Goal: Use online tool/utility: Utilize a website feature to perform a specific function

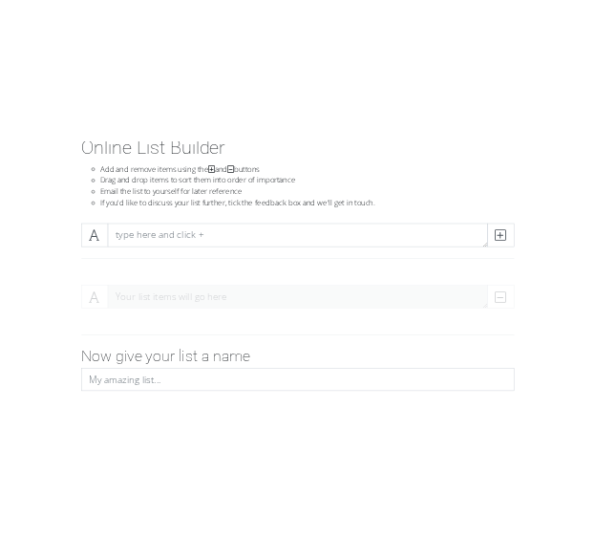
scroll to position [191, 0]
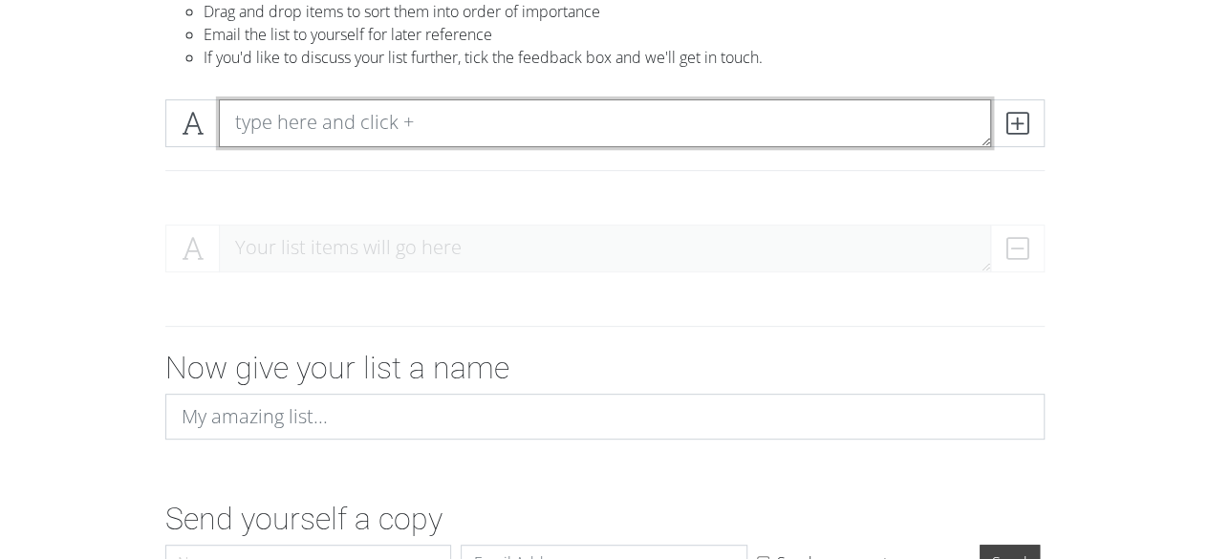
click at [403, 119] on textarea at bounding box center [605, 123] width 772 height 48
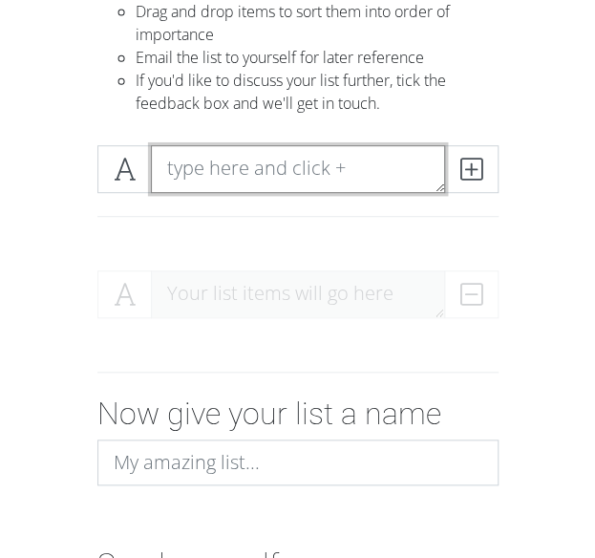
click at [260, 175] on textarea at bounding box center [298, 169] width 294 height 48
paste textarea "Cybersecurity & Data management Regulatory Compliance Risk Management Transpare…"
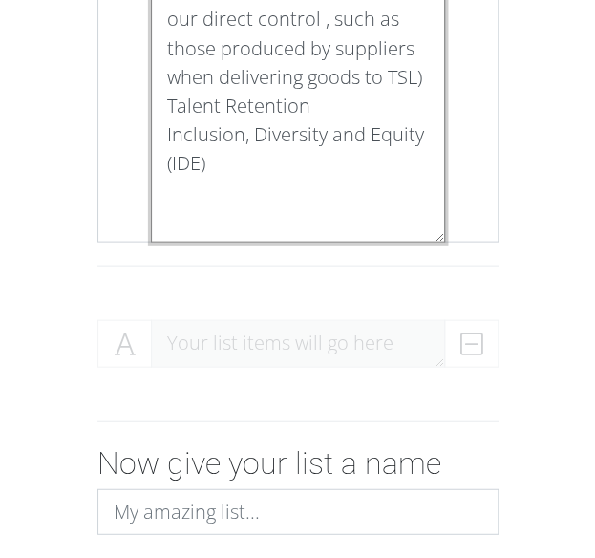
scroll to position [860, 0]
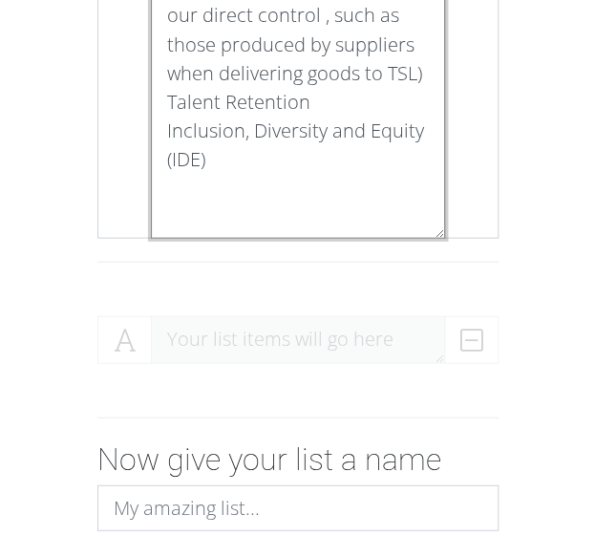
drag, startPoint x: 161, startPoint y: 153, endPoint x: 210, endPoint y: 190, distance: 61.4
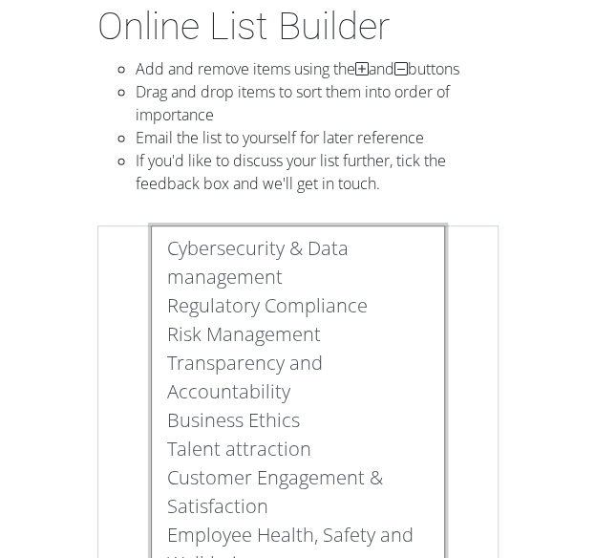
scroll to position [0, 0]
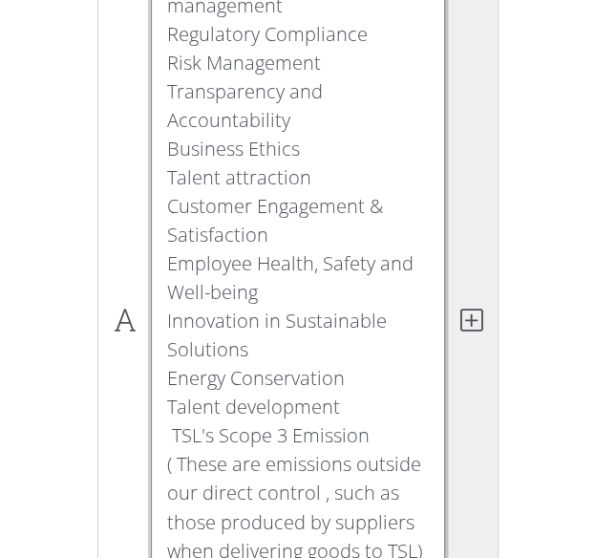
type textarea "Cybersecurity & Data management Regulatory Compliance Risk Management Transpare…"
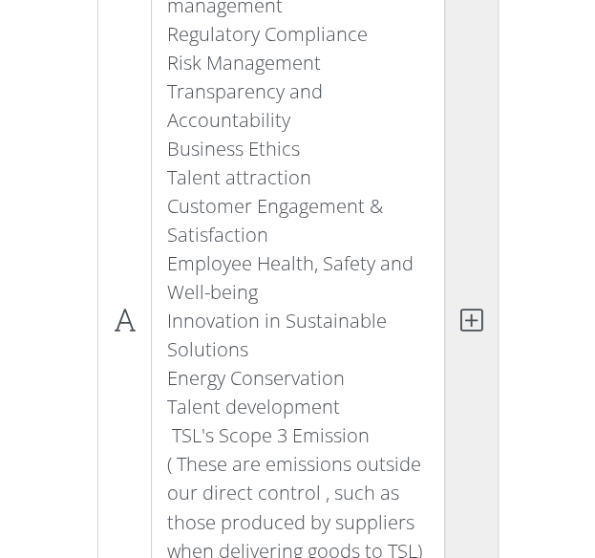
click at [472, 334] on span at bounding box center [471, 320] width 54 height 733
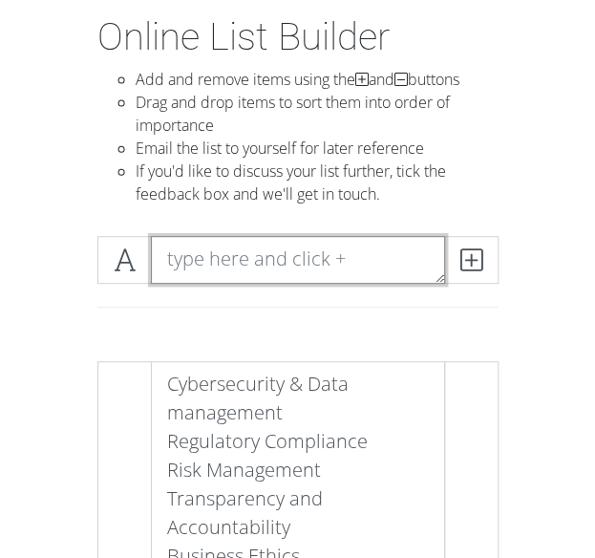
scroll to position [230, 0]
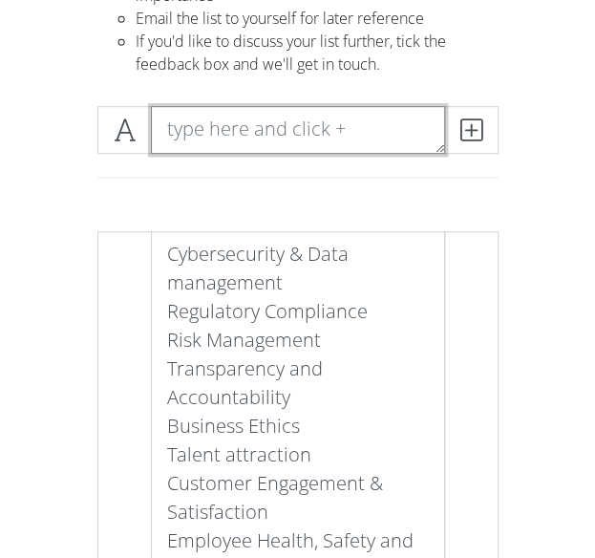
click at [304, 123] on textarea at bounding box center [298, 130] width 294 height 48
paste textarea "Inclusion, Diversity and Equity (IDE)"
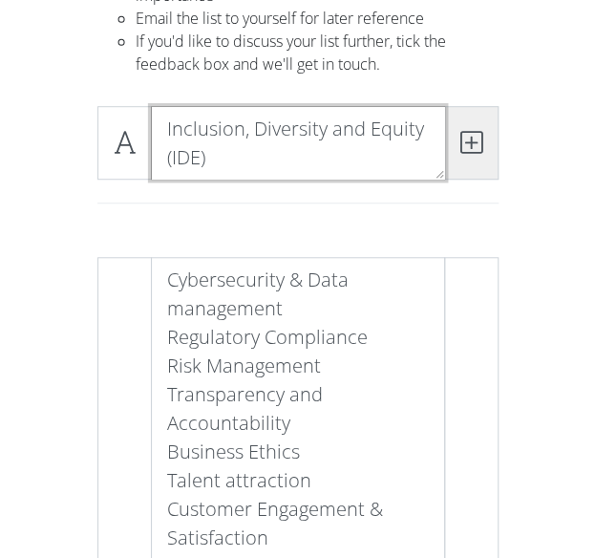
type textarea "Inclusion, Diversity and Equity (IDE)"
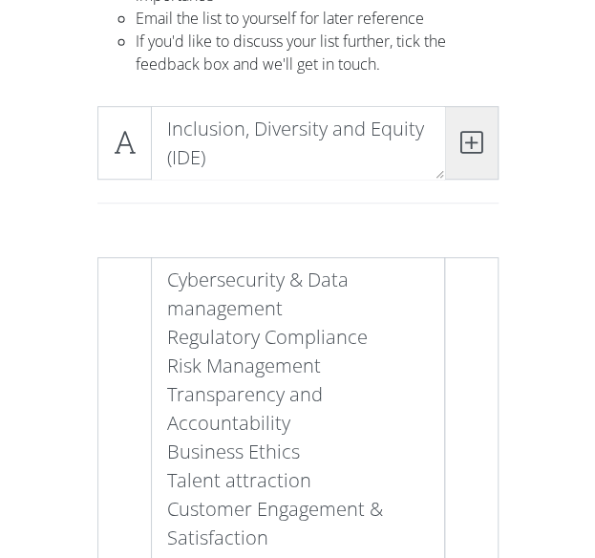
click at [472, 143] on icon at bounding box center [472, 142] width 22 height 19
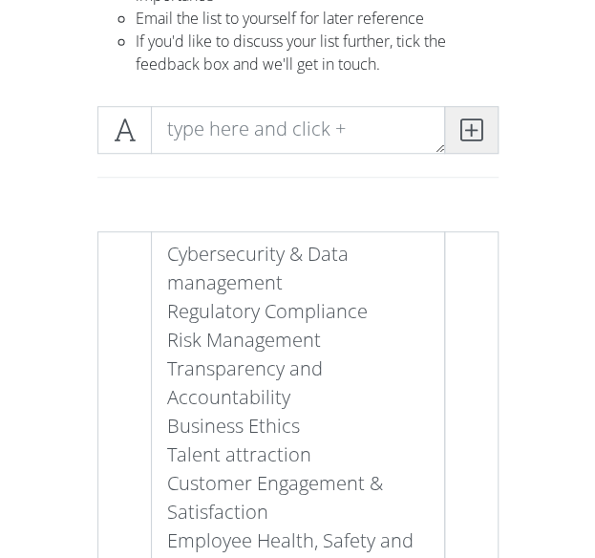
click at [470, 113] on span at bounding box center [471, 130] width 54 height 48
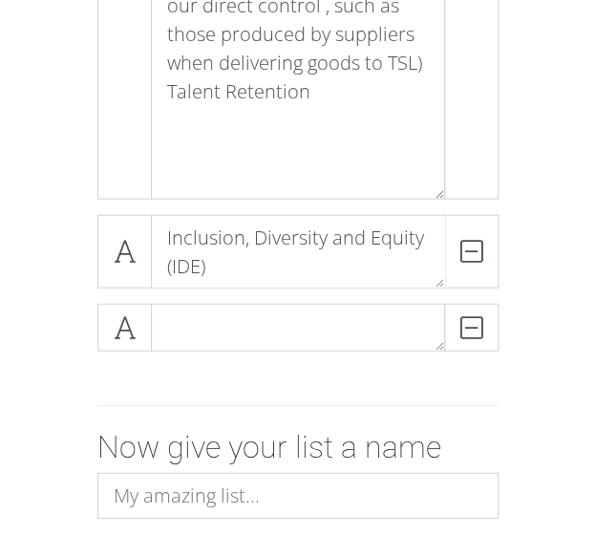
scroll to position [899, 0]
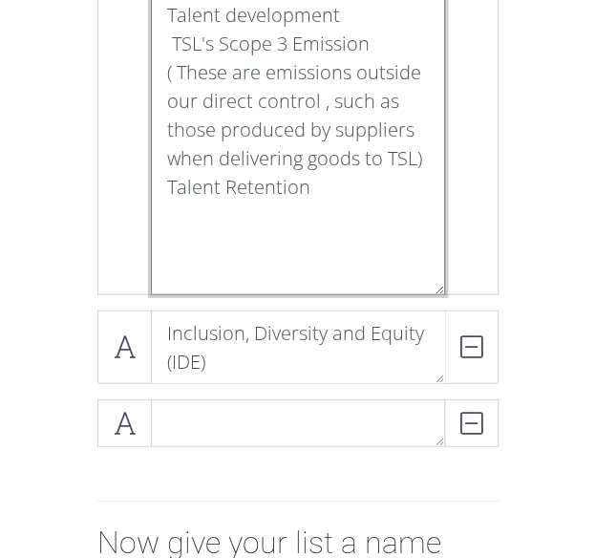
drag, startPoint x: 323, startPoint y: 223, endPoint x: 160, endPoint y: 219, distance: 163.5
type textarea "Cybersecurity & Data management Regulatory Compliance Risk Management Transpare…"
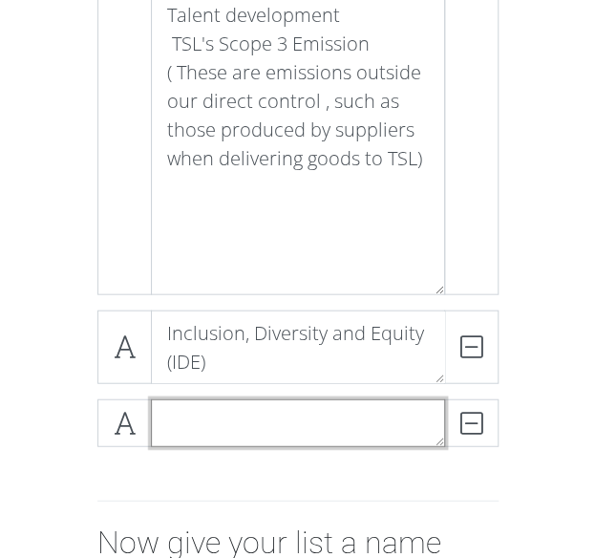
click at [266, 418] on textarea at bounding box center [298, 423] width 294 height 48
paste textarea "Talent Retention"
type textarea "Talent Retention"
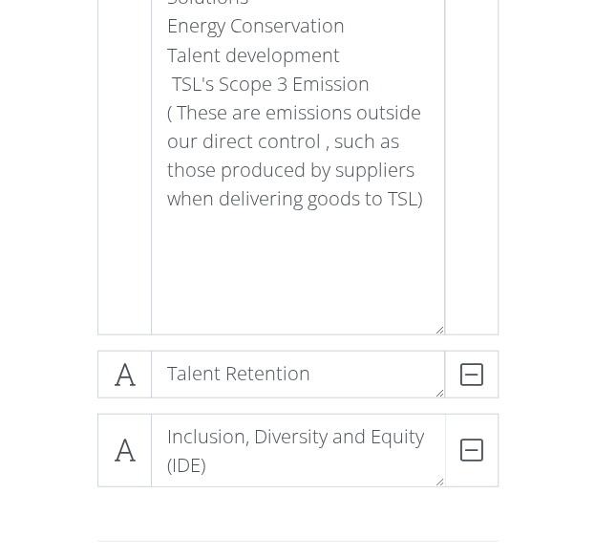
scroll to position [804, 0]
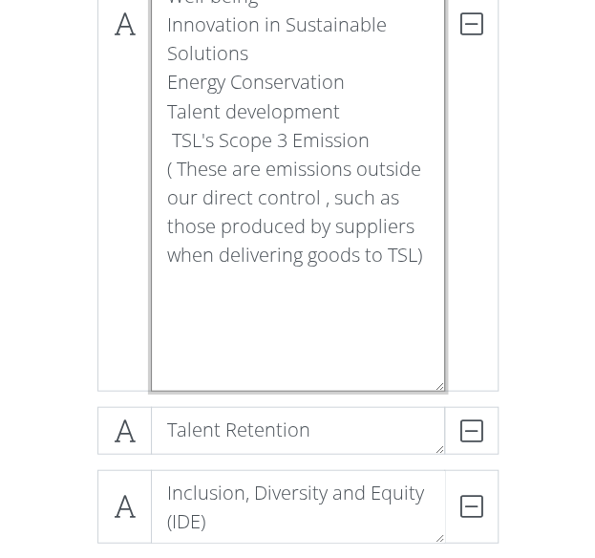
drag, startPoint x: 169, startPoint y: 166, endPoint x: 342, endPoint y: 301, distance: 219.3
click at [342, 301] on textarea "Cybersecurity & Data management Regulatory Compliance Risk Management Transpare…" at bounding box center [298, 24] width 294 height 733
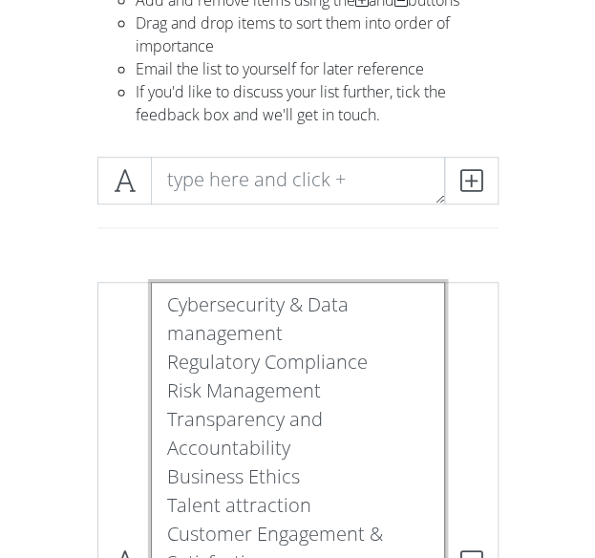
scroll to position [144, 0]
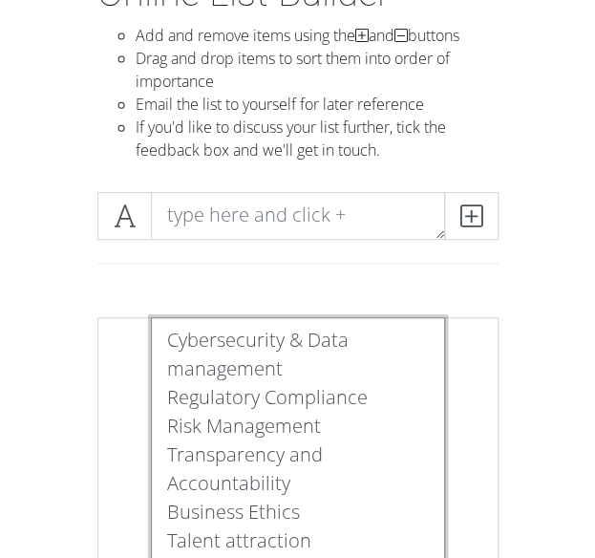
type textarea "Cybersecurity & Data management Regulatory Compliance Risk Management Transpare…"
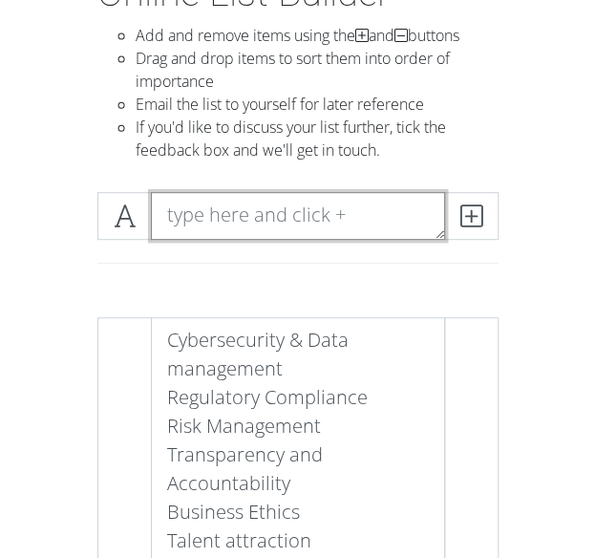
click at [326, 213] on textarea at bounding box center [298, 216] width 294 height 48
paste textarea "TSL's Scope 3 Emission ( These are emissions outside our direct control , such …"
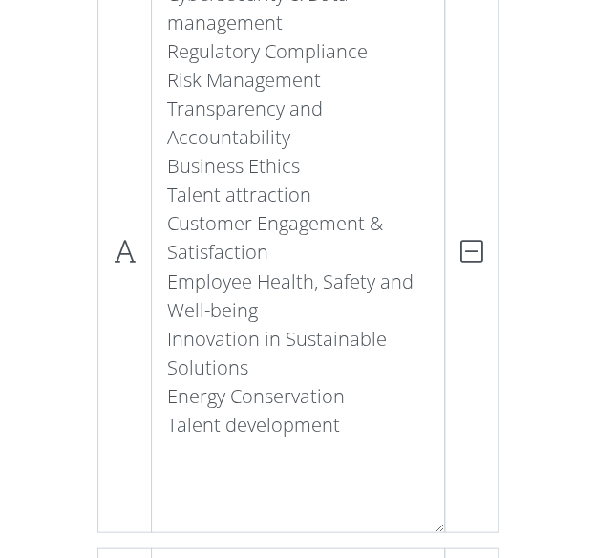
scroll to position [799, 0]
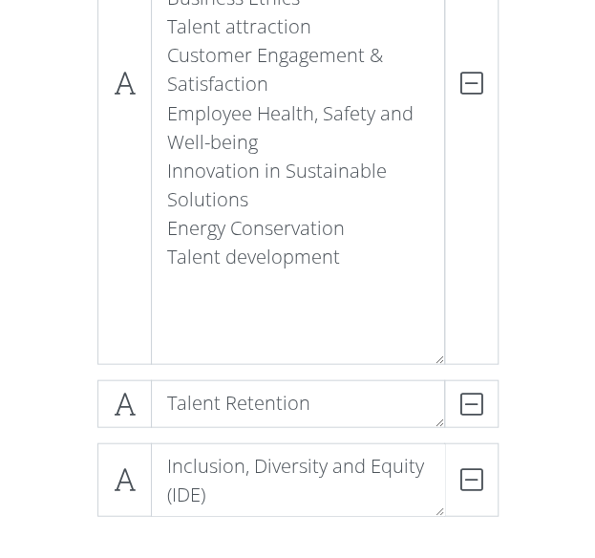
type textarea "TSL's Scope 3 Emission ( These are emissions outside our direct control , such …"
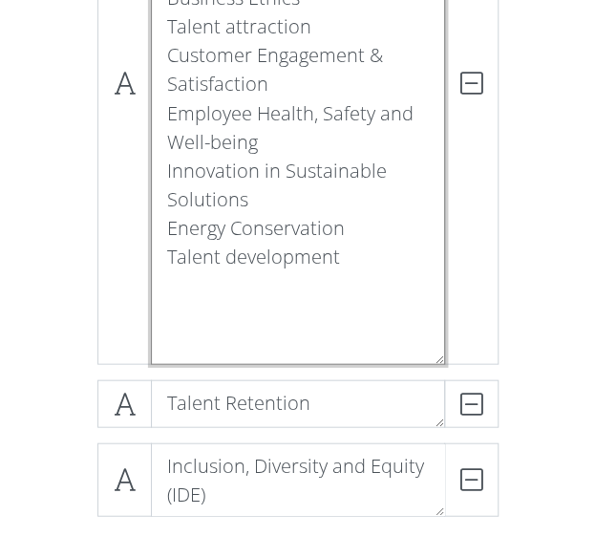
click at [364, 308] on textarea "Cybersecurity & Data management Regulatory Compliance Risk Management Transpare…" at bounding box center [298, 83] width 294 height 561
drag, startPoint x: 359, startPoint y: 282, endPoint x: 164, endPoint y: 287, distance: 195.0
click at [164, 287] on textarea "Cybersecurity & Data management Regulatory Compliance Risk Management Transpare…" at bounding box center [298, 83] width 294 height 561
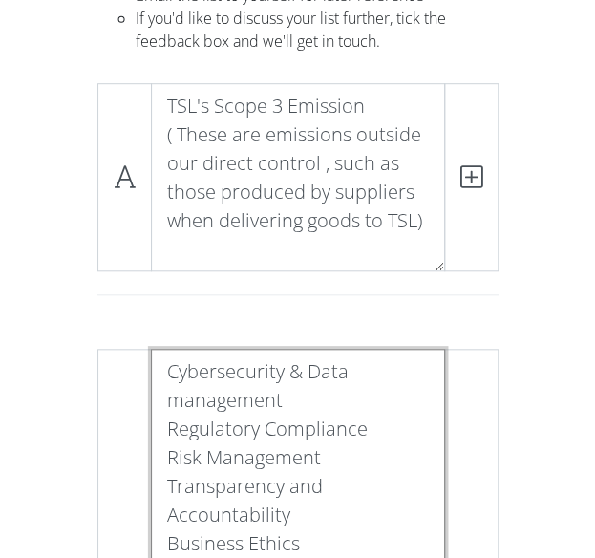
scroll to position [226, 0]
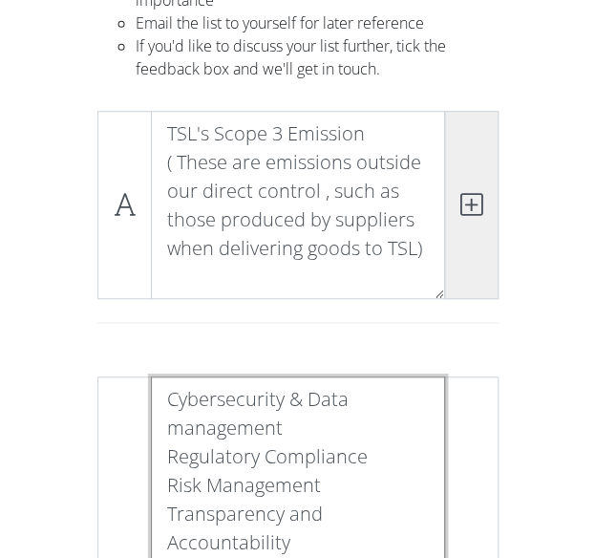
type textarea "Cybersecurity & Data management Regulatory Compliance Risk Management Transpare…"
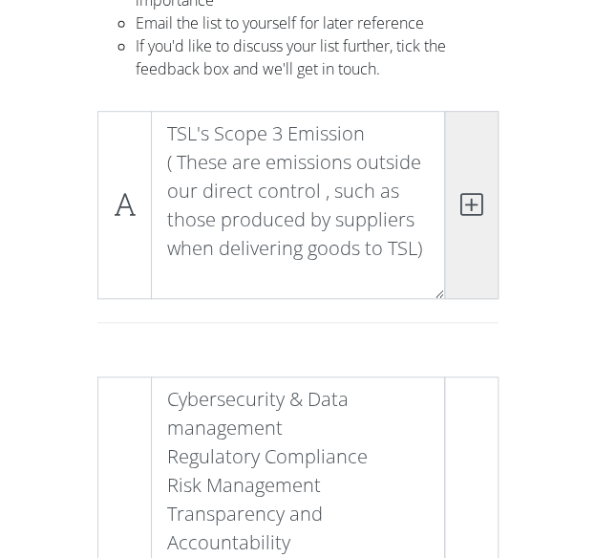
click at [484, 204] on span at bounding box center [471, 205] width 54 height 188
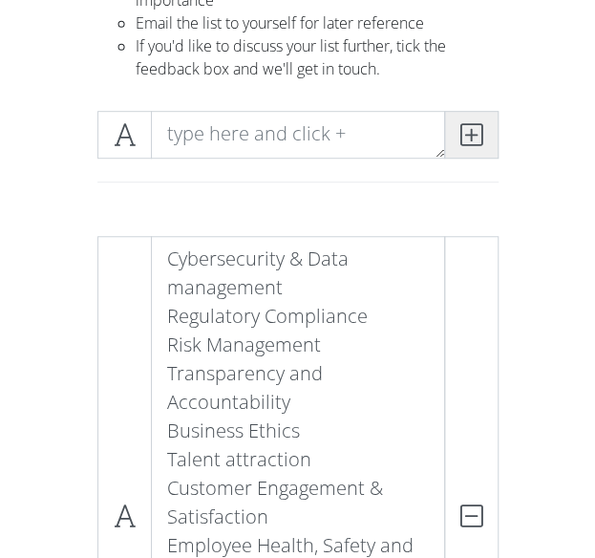
click at [467, 137] on icon at bounding box center [472, 134] width 22 height 19
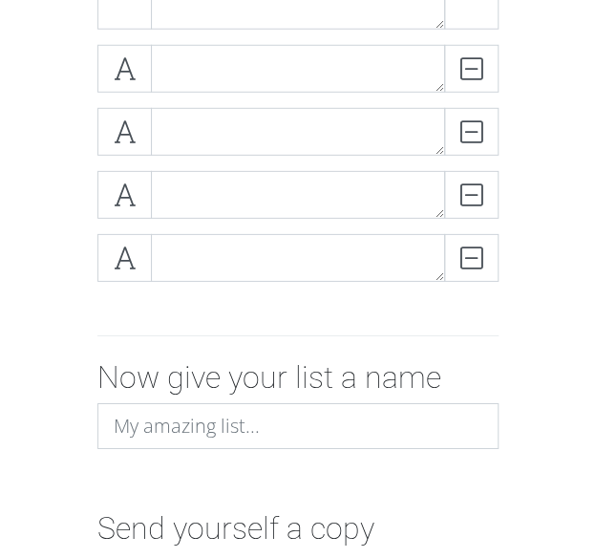
scroll to position [1372, 0]
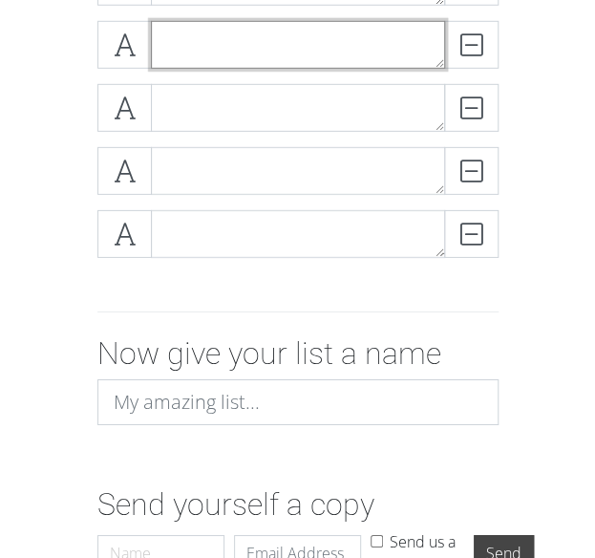
click at [314, 45] on textarea at bounding box center [298, 45] width 294 height 48
paste textarea "Talent development"
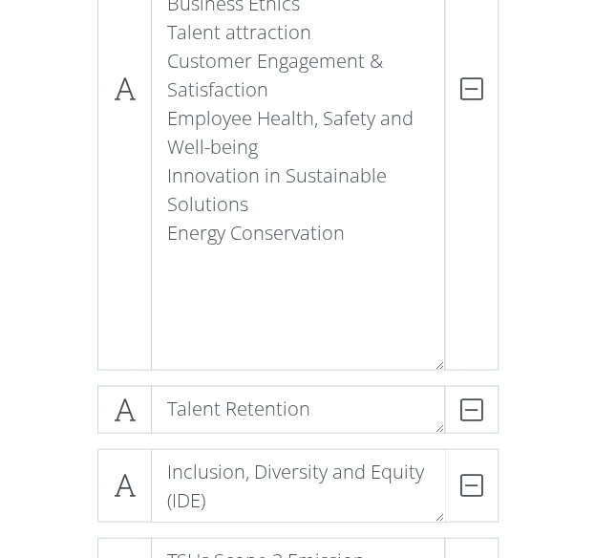
scroll to position [608, 0]
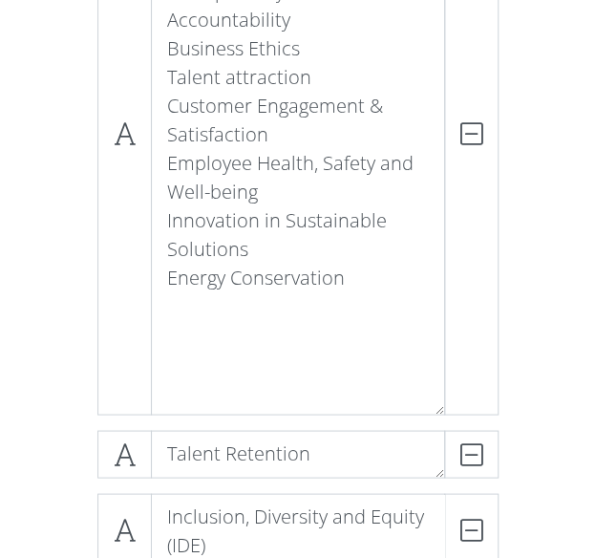
type textarea "Talent development"
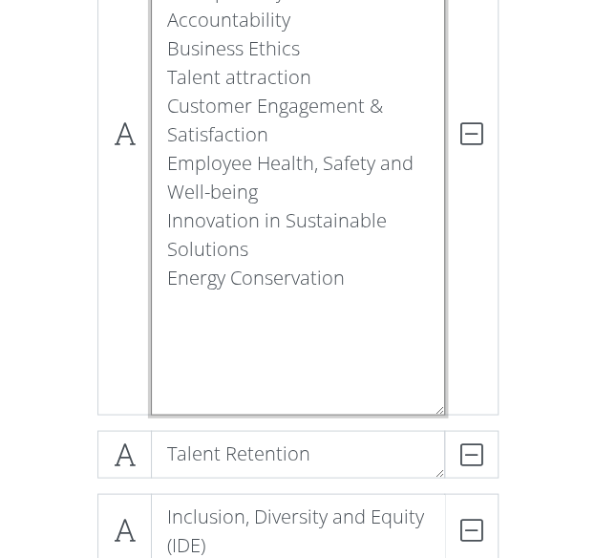
drag, startPoint x: 166, startPoint y: 299, endPoint x: 350, endPoint y: 302, distance: 183.5
click at [350, 302] on textarea "Cybersecurity & Data management Regulatory Compliance Risk Management Transpare…" at bounding box center [298, 134] width 294 height 561
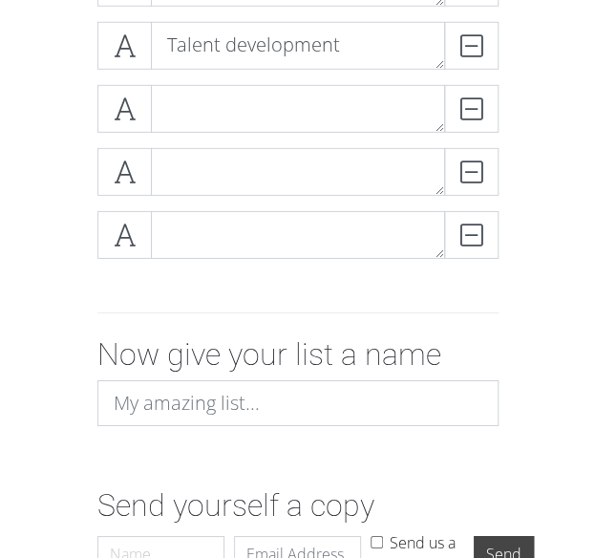
scroll to position [1372, 0]
type textarea "Cybersecurity & Data management Regulatory Compliance Risk Management Transpare…"
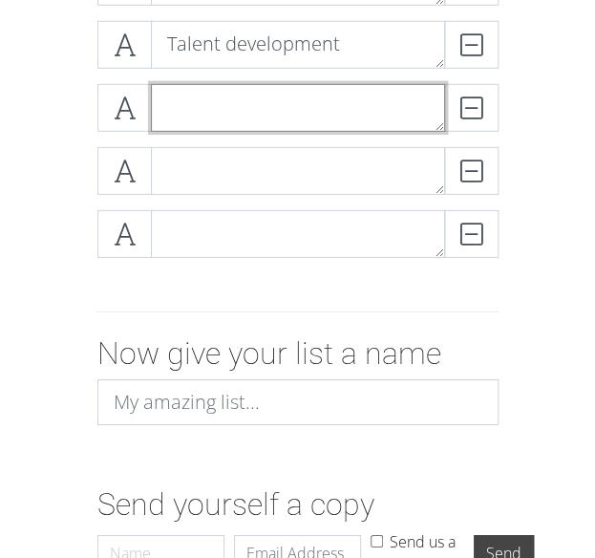
click at [273, 116] on textarea at bounding box center [298, 108] width 294 height 48
paste textarea "Energy Conservation"
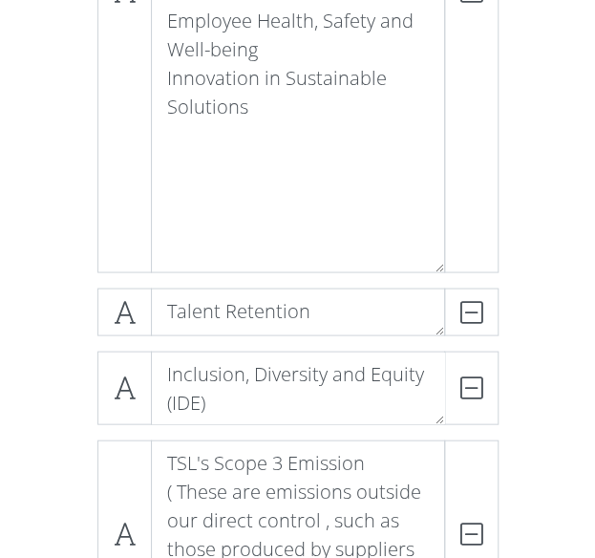
scroll to position [608, 0]
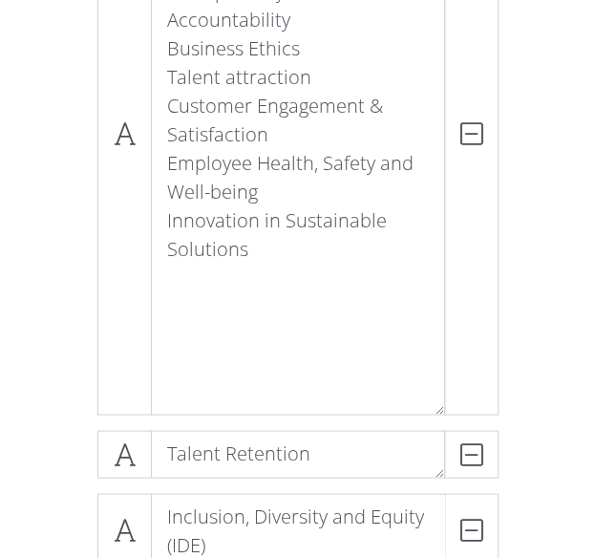
type textarea "Energy Conservation"
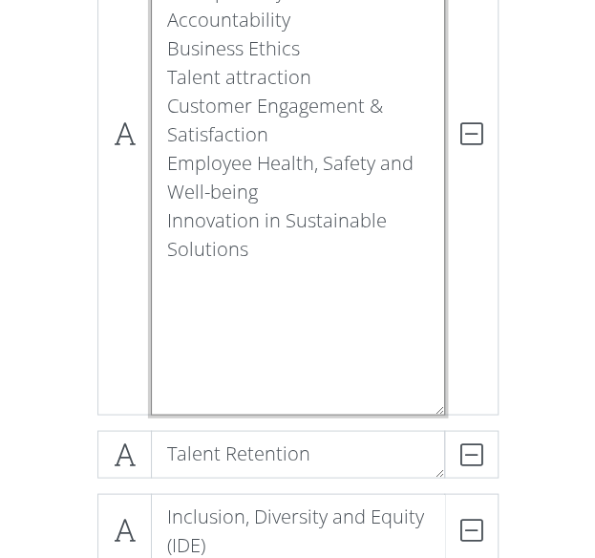
drag, startPoint x: 243, startPoint y: 275, endPoint x: 154, endPoint y: 240, distance: 95.6
click at [154, 240] on textarea "Cybersecurity & Data management Regulatory Compliance Risk Management Transpare…" at bounding box center [298, 134] width 294 height 561
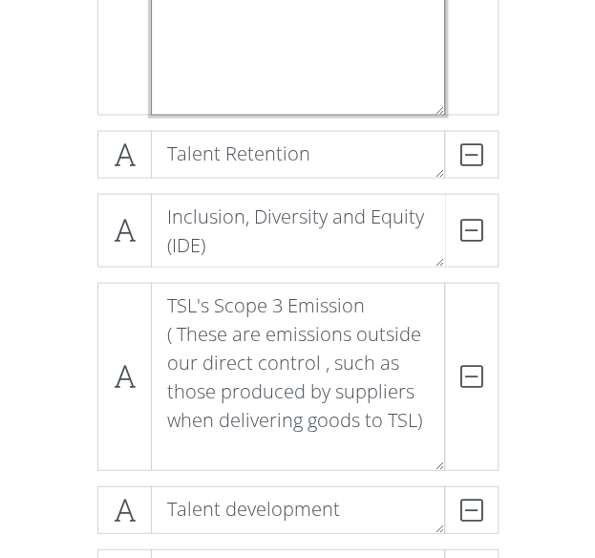
scroll to position [1070, 0]
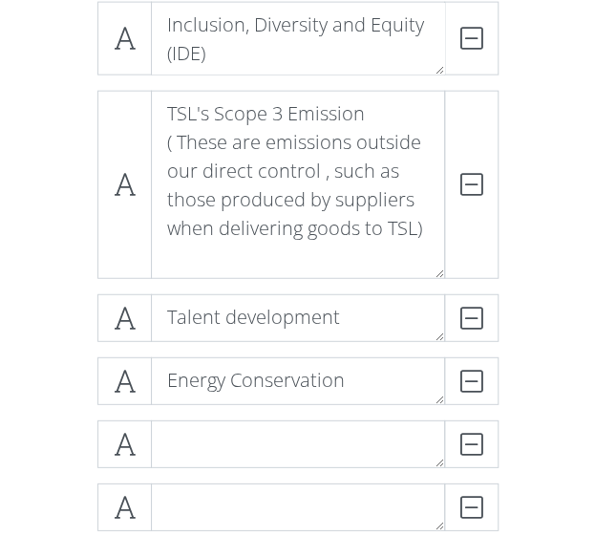
type textarea "Cybersecurity & Data management Regulatory Compliance Risk Management Transpare…"
click at [283, 432] on textarea at bounding box center [298, 444] width 294 height 48
paste textarea "Innovation in Sustainable Solutions"
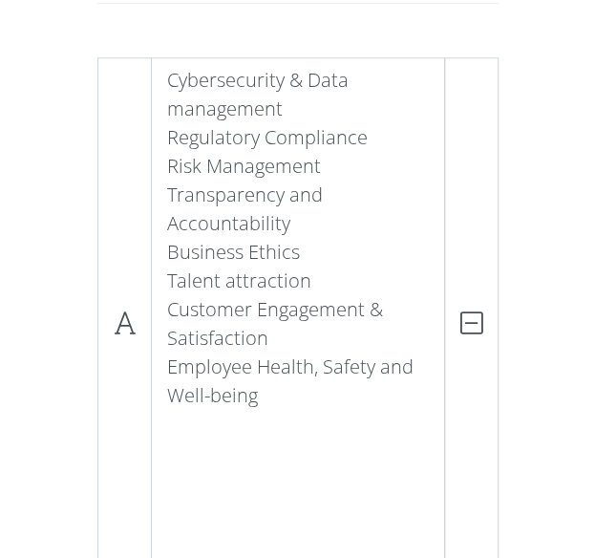
scroll to position [401, 0]
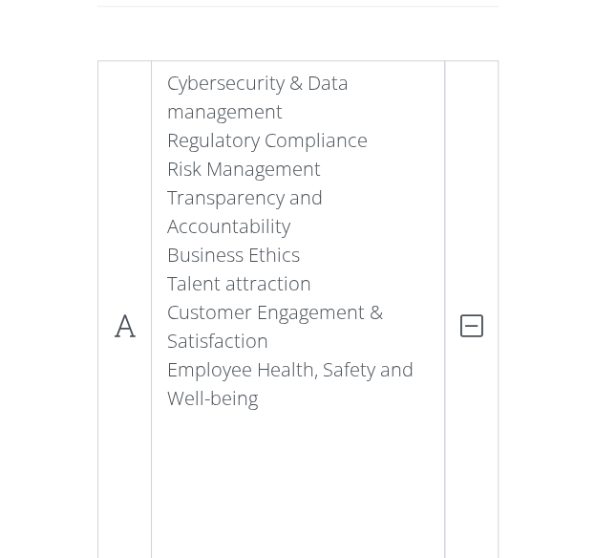
type textarea "Innovation in Sustainable Solutions"
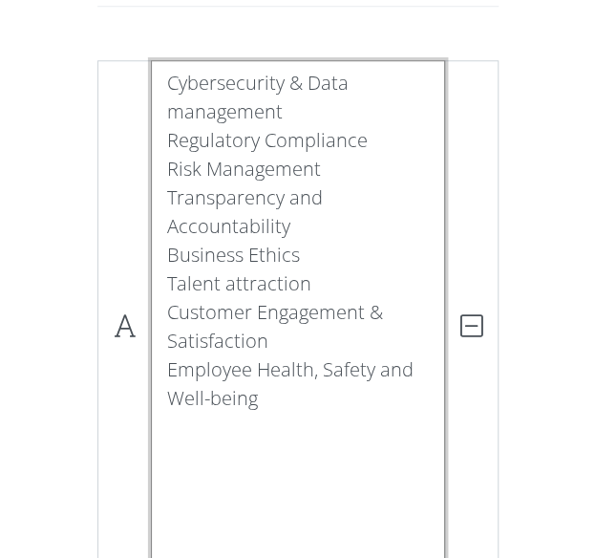
drag, startPoint x: 280, startPoint y: 431, endPoint x: 162, endPoint y: 395, distance: 123.0
click at [162, 395] on textarea "Cybersecurity & Data management Regulatory Compliance Risk Management Transpare…" at bounding box center [298, 326] width 294 height 532
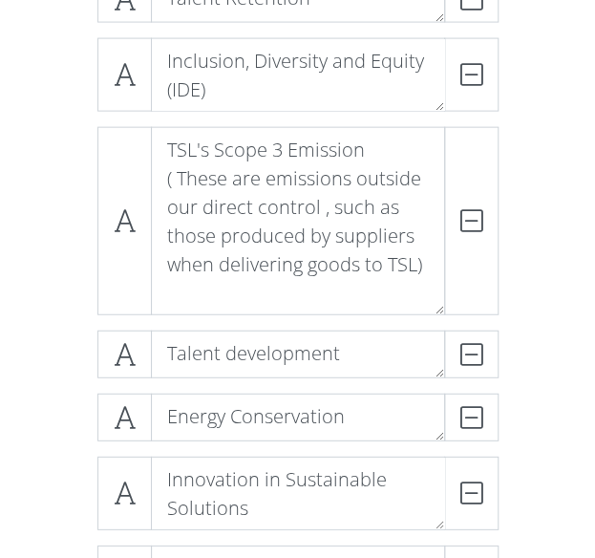
scroll to position [1261, 0]
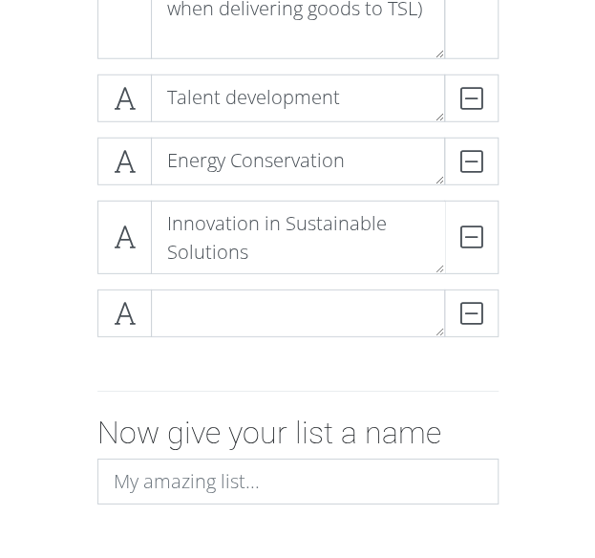
type textarea "Cybersecurity & Data management Regulatory Compliance Risk Management Transpare…"
click at [256, 316] on textarea at bounding box center [298, 314] width 294 height 48
paste textarea "Employee Health, Safety and Well-being"
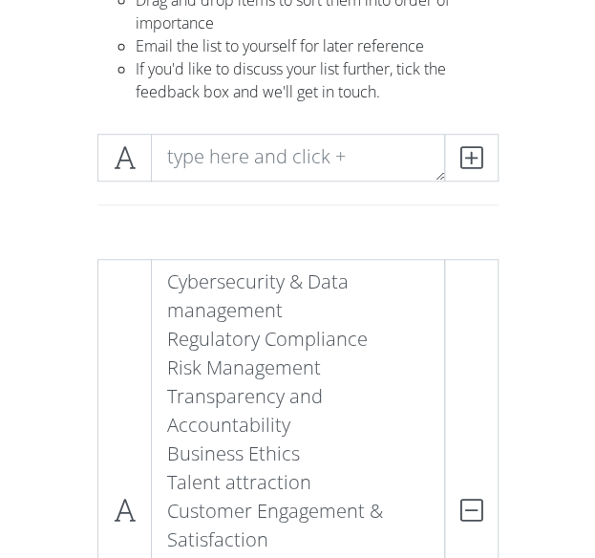
scroll to position [115, 0]
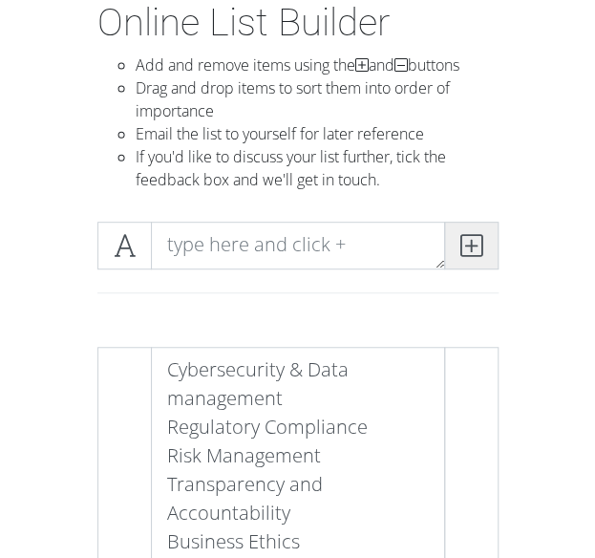
type textarea "Employee Health, Safety and Well-being"
click at [470, 242] on icon at bounding box center [472, 245] width 22 height 19
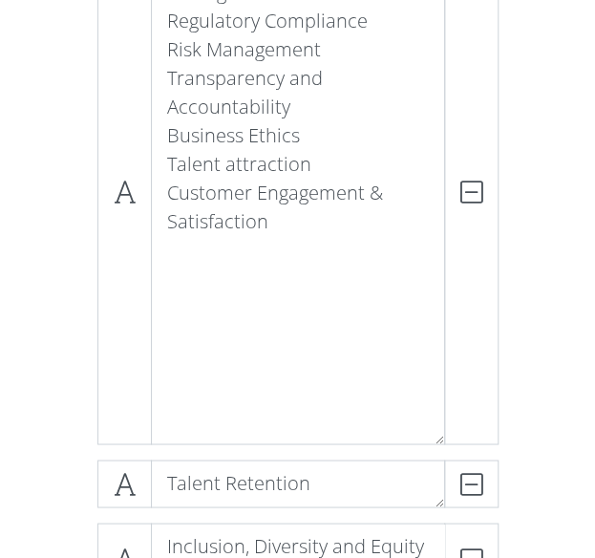
scroll to position [497, 0]
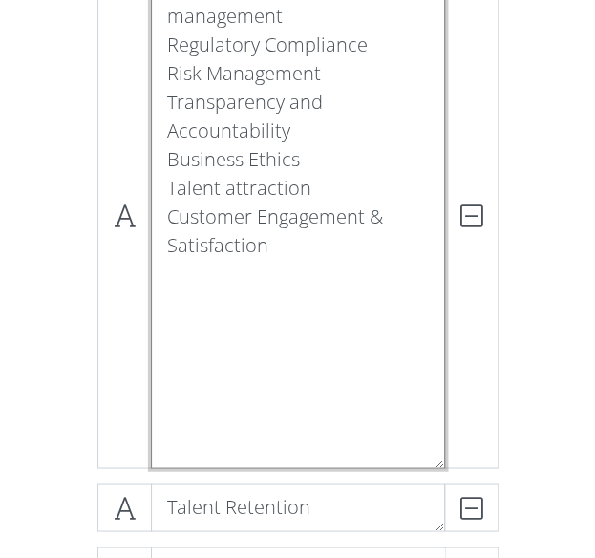
drag, startPoint x: 183, startPoint y: 246, endPoint x: 268, endPoint y: 273, distance: 88.5
click at [268, 273] on textarea "Cybersecurity & Data management Regulatory Compliance Risk Management Transpare…" at bounding box center [298, 217] width 294 height 504
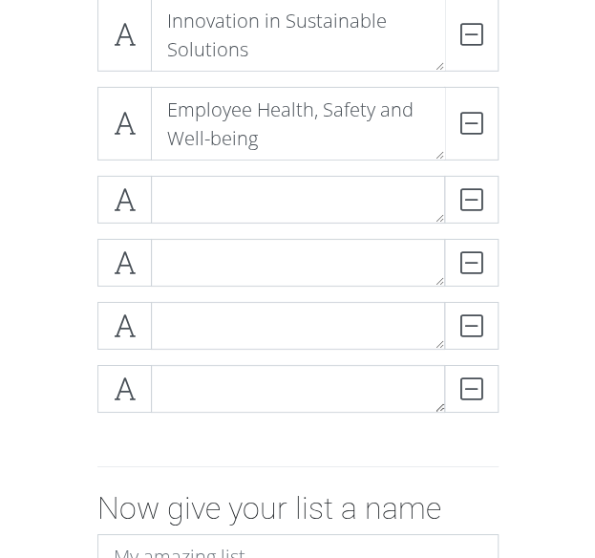
scroll to position [1438, 0]
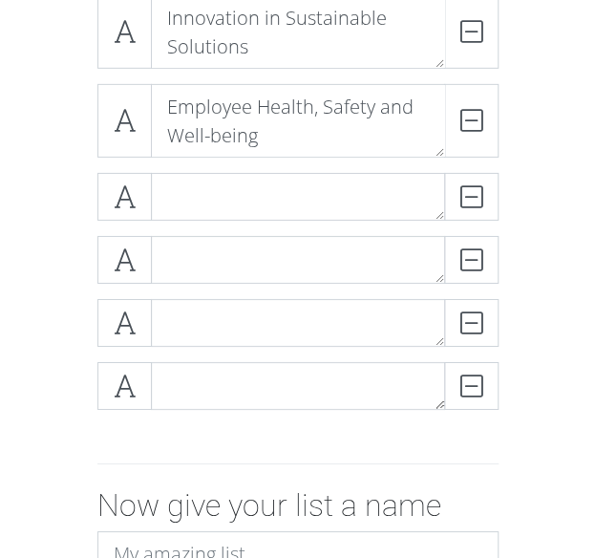
type textarea "Cybersecurity & Data management Regulatory Compliance Risk Management Transpare…"
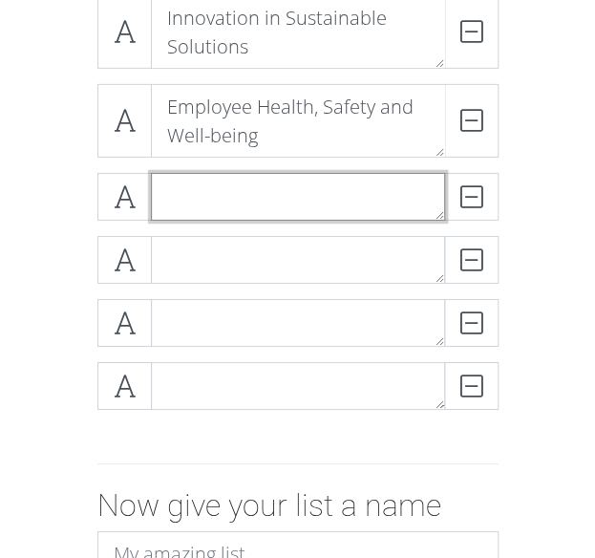
click at [278, 199] on textarea at bounding box center [298, 197] width 294 height 48
paste textarea "Customer Engagement & Satisfaction"
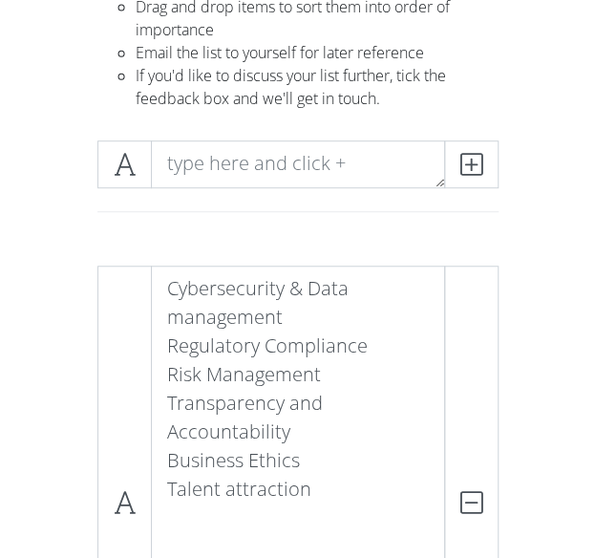
scroll to position [387, 0]
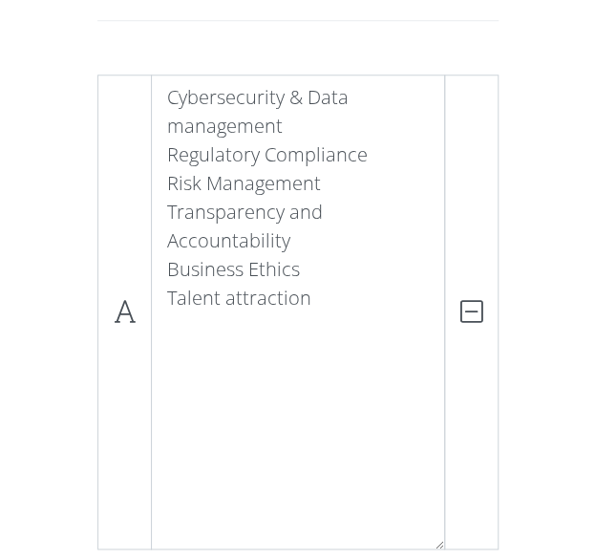
type textarea "Customer Engagement & Satisfaction"
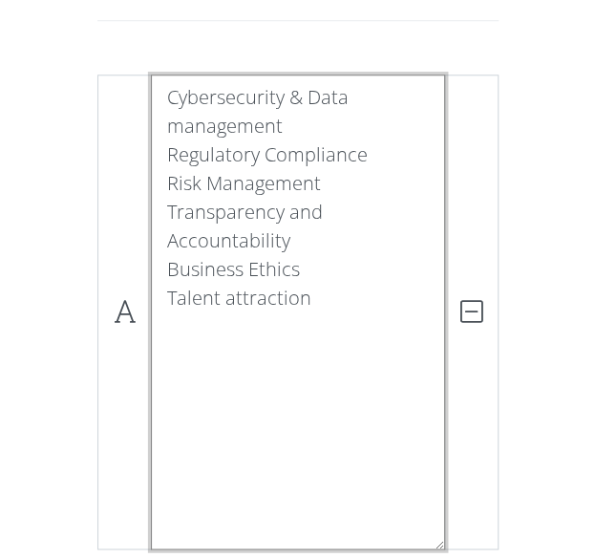
drag, startPoint x: 315, startPoint y: 334, endPoint x: 149, endPoint y: 335, distance: 166.3
click at [151, 335] on textarea "Cybersecurity & Data management Regulatory Compliance Risk Management Transpare…" at bounding box center [298, 312] width 294 height 475
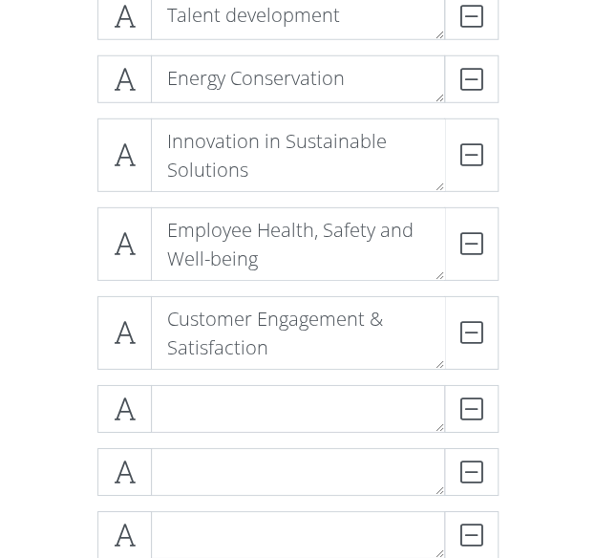
scroll to position [1534, 0]
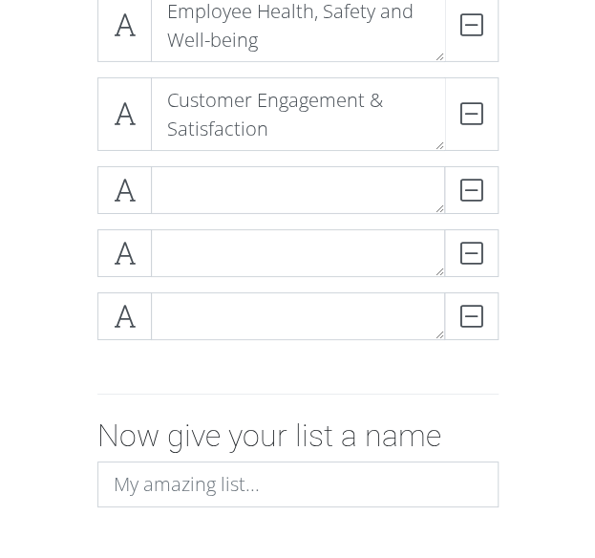
type textarea "Cybersecurity & Data management Regulatory Compliance Risk Management Transpare…"
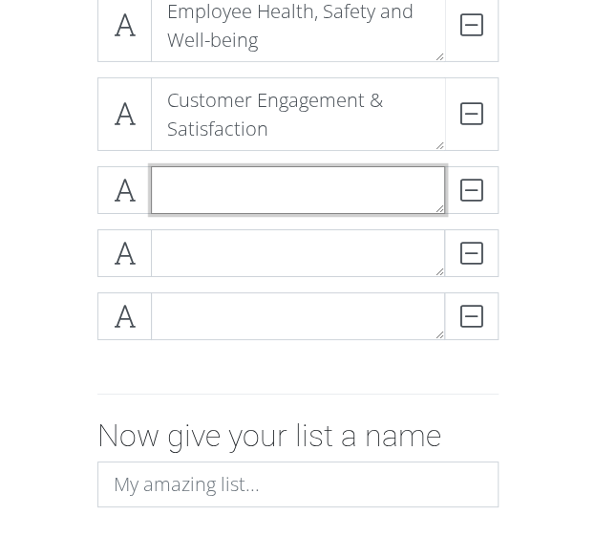
click at [258, 183] on textarea at bounding box center [298, 190] width 294 height 48
paste textarea "Talent attraction"
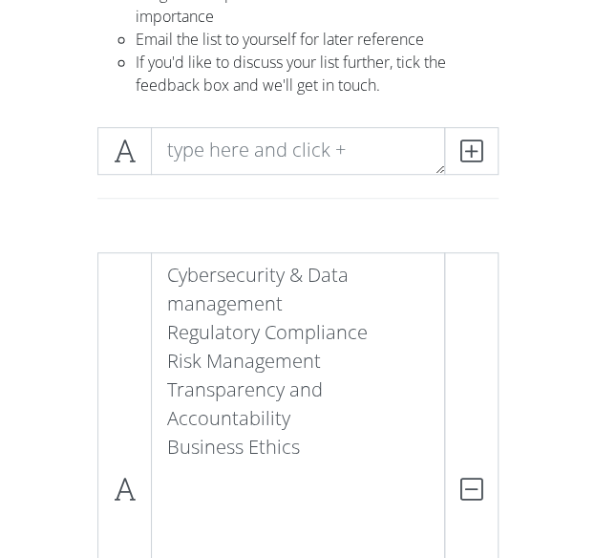
scroll to position [291, 0]
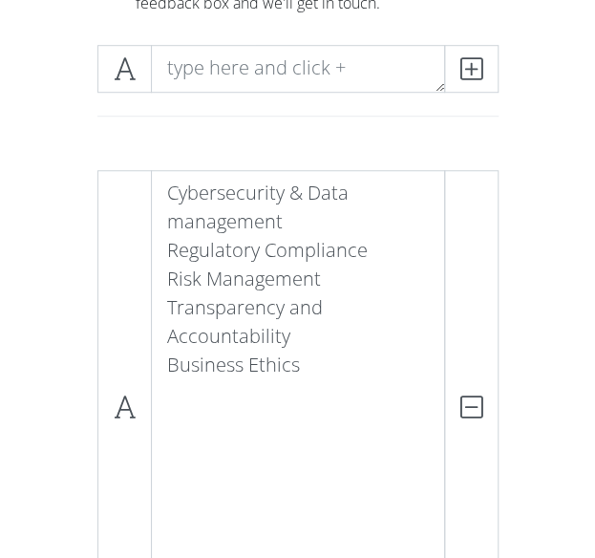
type textarea "Talent attraction"
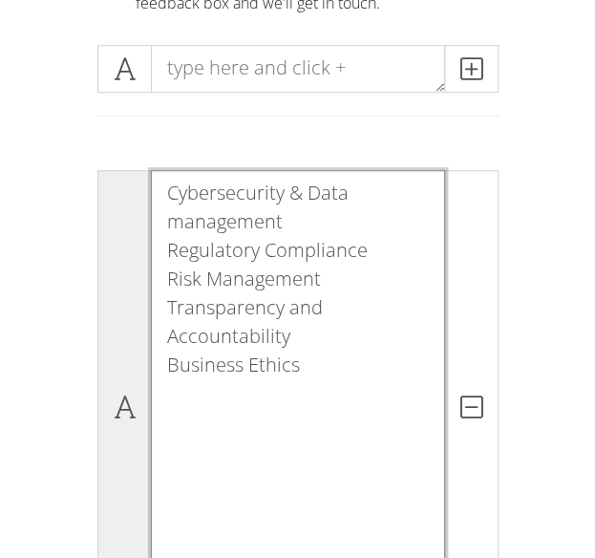
drag, startPoint x: 304, startPoint y: 395, endPoint x: 105, endPoint y: 385, distance: 199.0
click at [105, 385] on div "Cybersecurity & Data management Regulatory Compliance Risk Management Transpare…" at bounding box center [297, 407] width 401 height 475
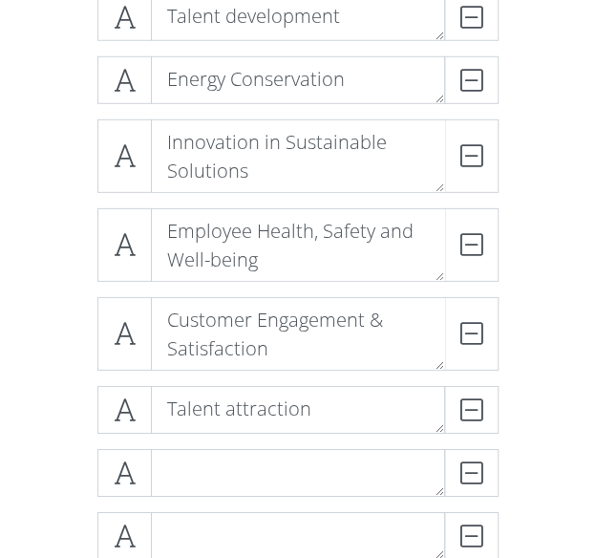
scroll to position [1343, 0]
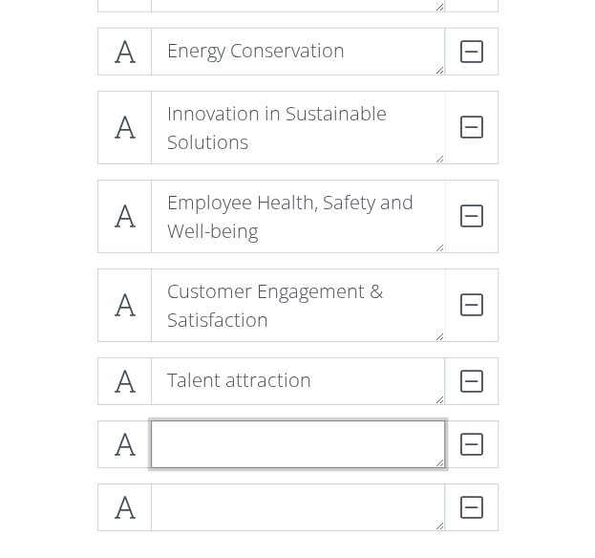
click at [264, 452] on textarea at bounding box center [298, 444] width 294 height 48
paste textarea "Business Ethics"
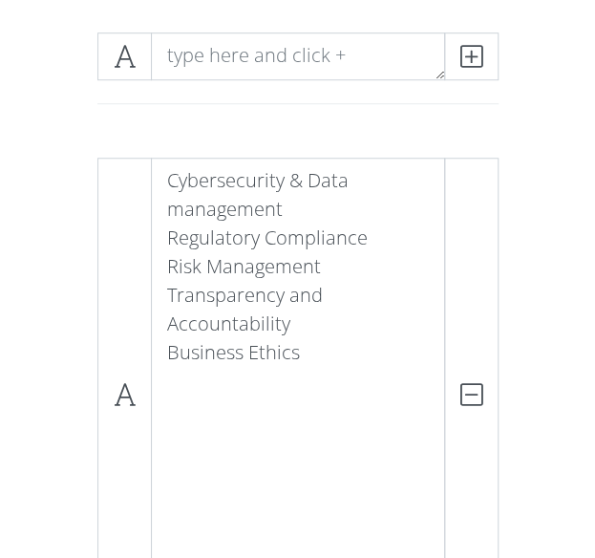
scroll to position [291, 0]
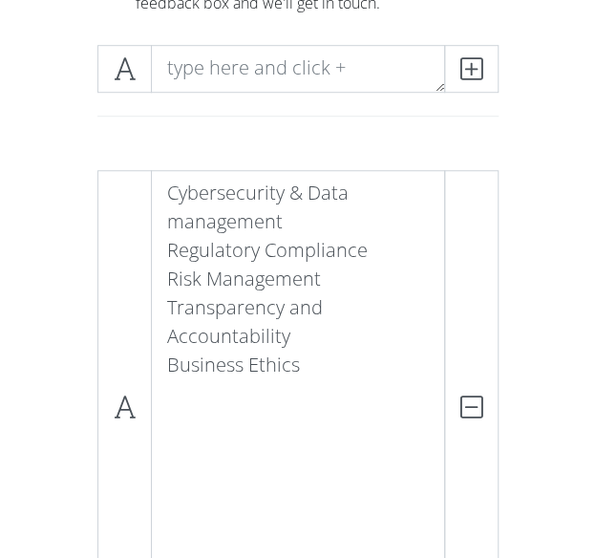
type textarea "Business Ethics"
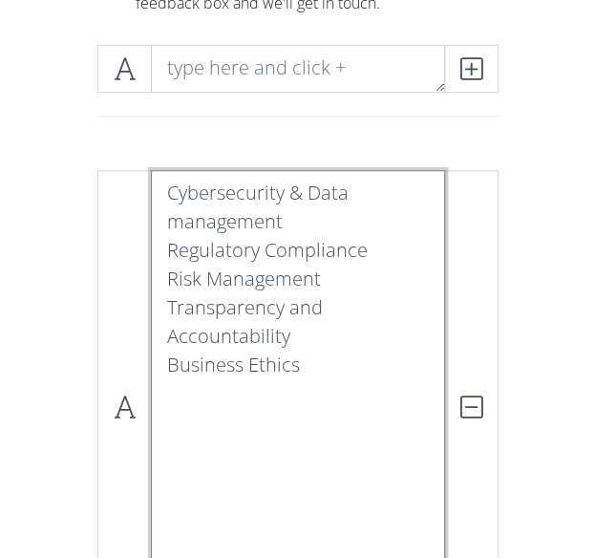
click at [328, 403] on textarea "Cybersecurity & Data management Regulatory Compliance Risk Management Transpare…" at bounding box center [298, 407] width 294 height 475
drag, startPoint x: 302, startPoint y: 397, endPoint x: 166, endPoint y: 405, distance: 136.0
click at [166, 405] on textarea "Cybersecurity & Data management Regulatory Compliance Risk Management Transpare…" at bounding box center [298, 407] width 294 height 475
drag, startPoint x: 168, startPoint y: 332, endPoint x: 285, endPoint y: 373, distance: 123.6
click at [285, 373] on textarea "Cybersecurity & Data management Regulatory Compliance Risk Management Transpare…" at bounding box center [298, 407] width 294 height 475
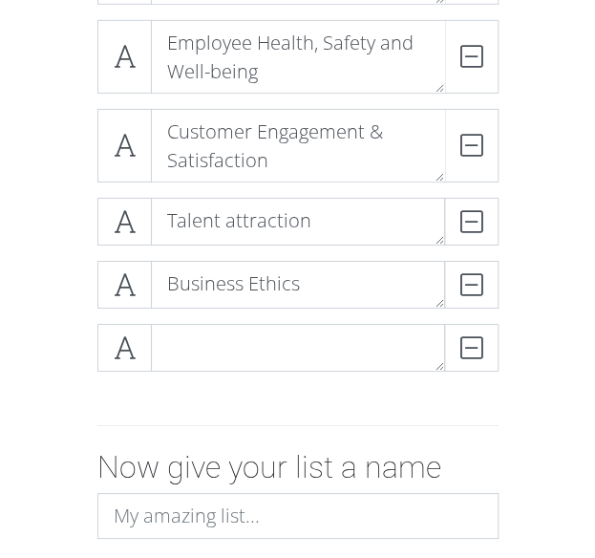
scroll to position [1712, 0]
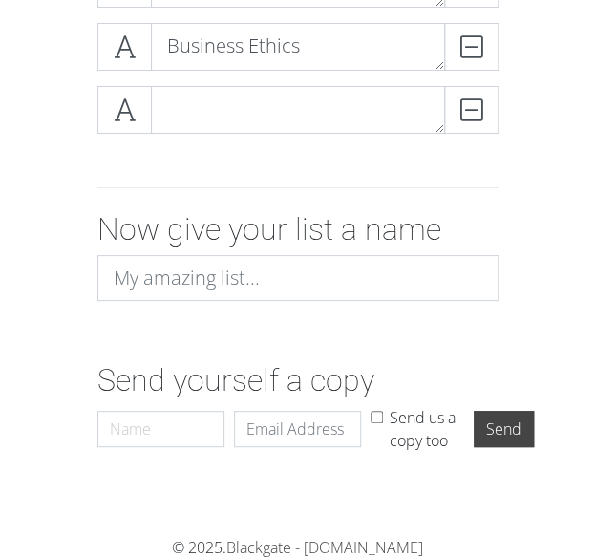
type textarea "Cybersecurity & Data management Regulatory Compliance Risk Management"
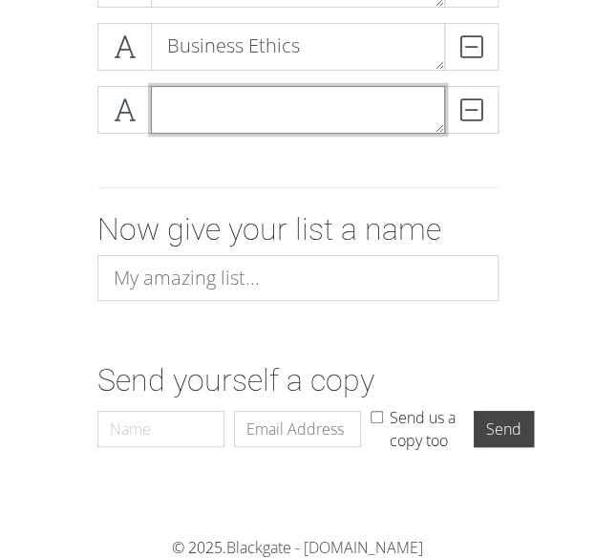
click at [295, 106] on textarea at bounding box center [298, 110] width 294 height 48
paste textarea "Transparency and Accountability"
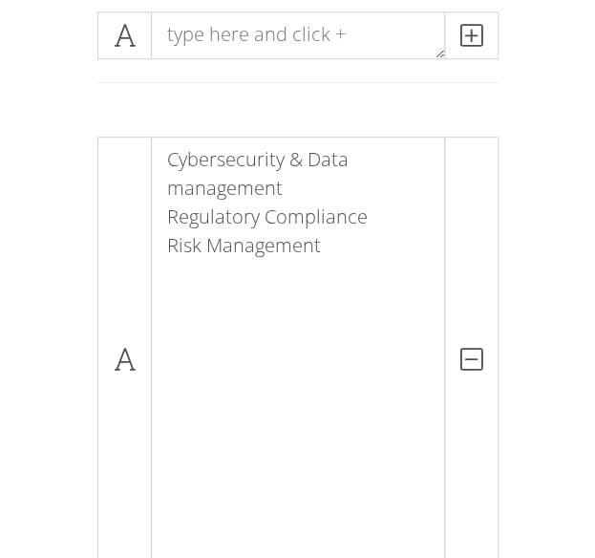
scroll to position [278, 0]
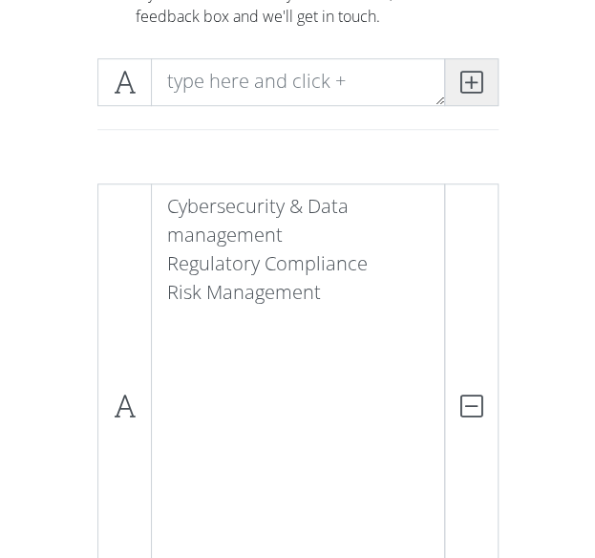
type textarea "Transparency and Accountability"
click at [472, 78] on icon at bounding box center [472, 82] width 22 height 19
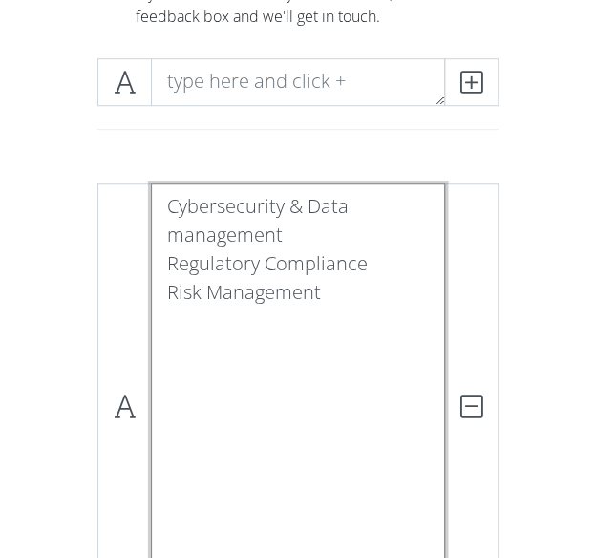
drag, startPoint x: 167, startPoint y: 318, endPoint x: 332, endPoint y: 318, distance: 164.4
click at [332, 318] on textarea "Cybersecurity & Data management Regulatory Compliance Risk Management" at bounding box center [298, 406] width 294 height 446
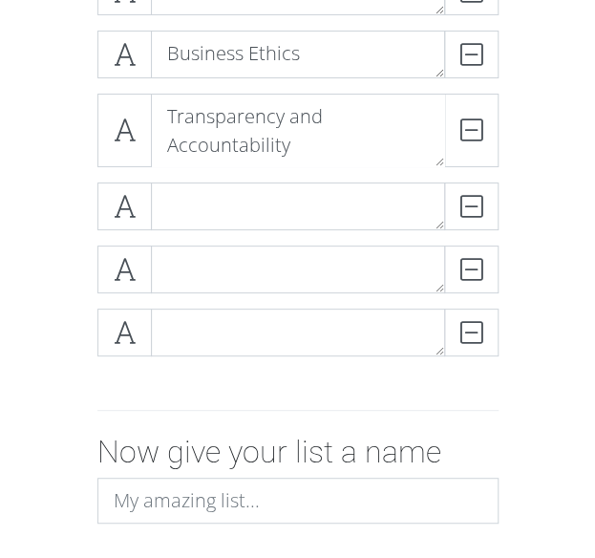
scroll to position [1712, 0]
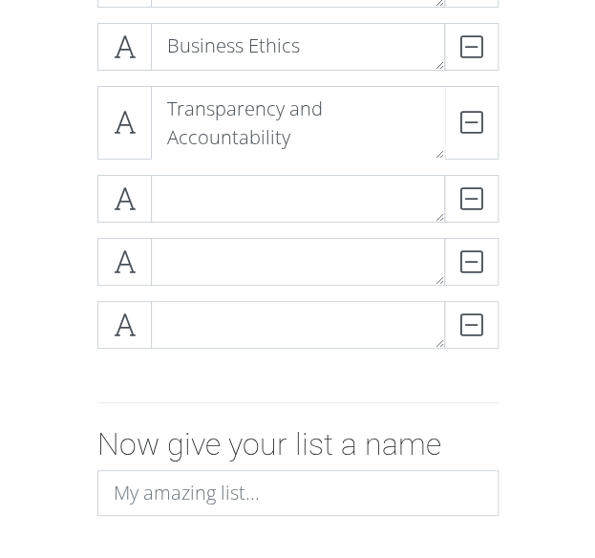
type textarea "Cybersecurity & Data management Regulatory Compliance"
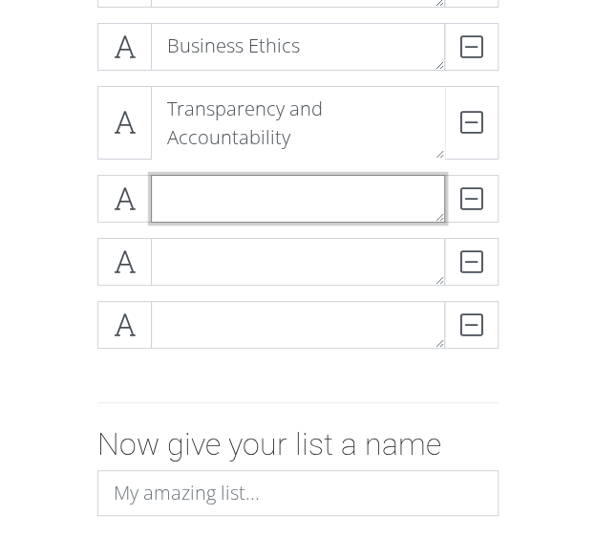
click at [292, 177] on textarea at bounding box center [298, 199] width 294 height 48
paste textarea "Risk Management"
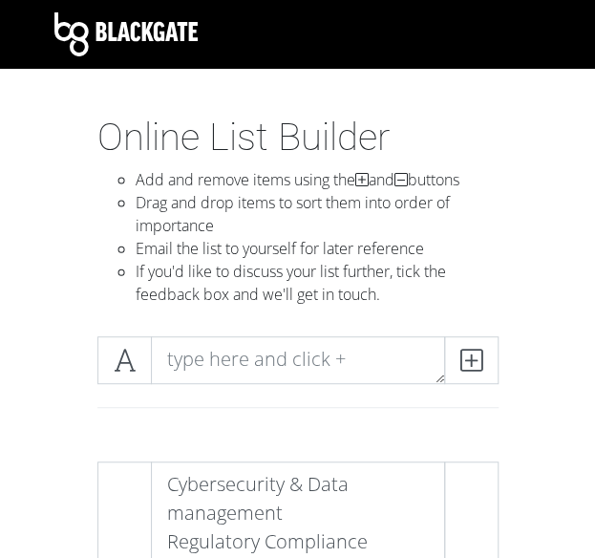
scroll to position [287, 0]
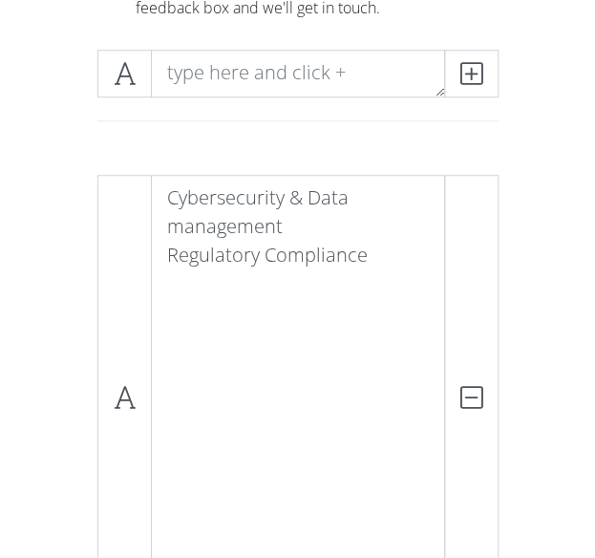
type textarea "Risk Management"
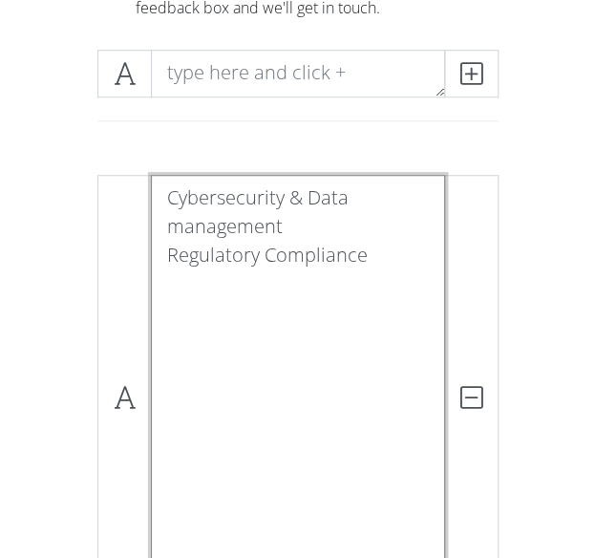
drag, startPoint x: 168, startPoint y: 282, endPoint x: 350, endPoint y: 297, distance: 182.2
click at [350, 297] on textarea "Cybersecurity & Data management Regulatory Compliance" at bounding box center [298, 398] width 294 height 446
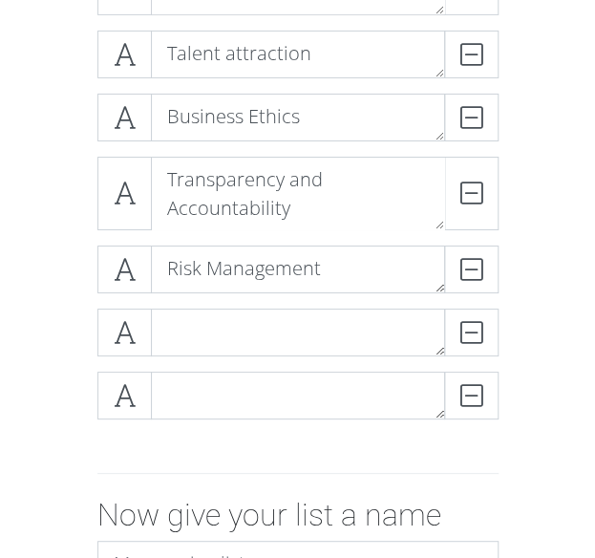
scroll to position [1625, 0]
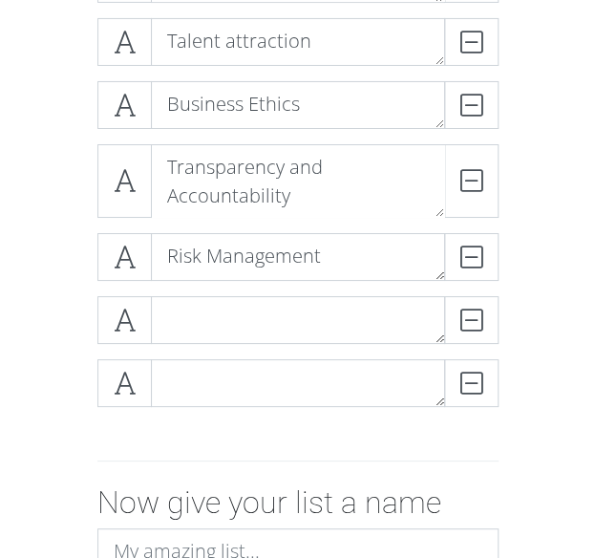
type textarea "Cybersecurity & Data management"
click at [255, 329] on textarea at bounding box center [298, 320] width 294 height 48
paste textarea "Regulatory Compliance"
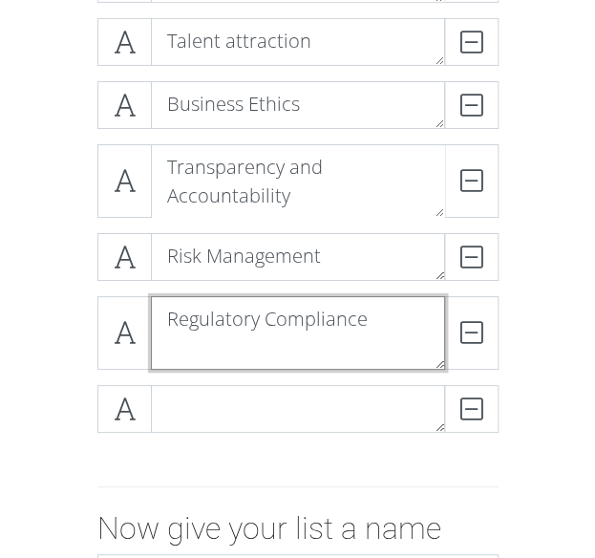
scroll to position [0, 0]
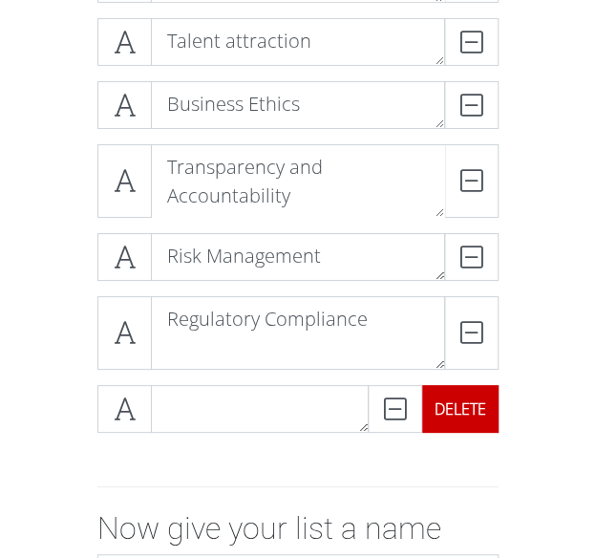
click at [464, 407] on div "DELETE" at bounding box center [460, 409] width 76 height 48
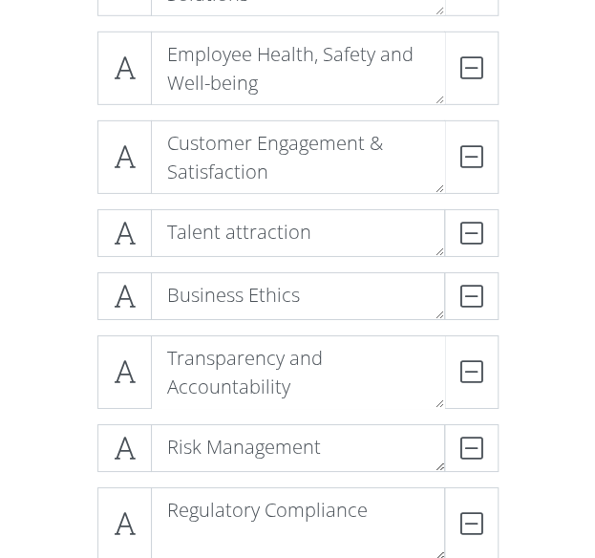
scroll to position [1720, 0]
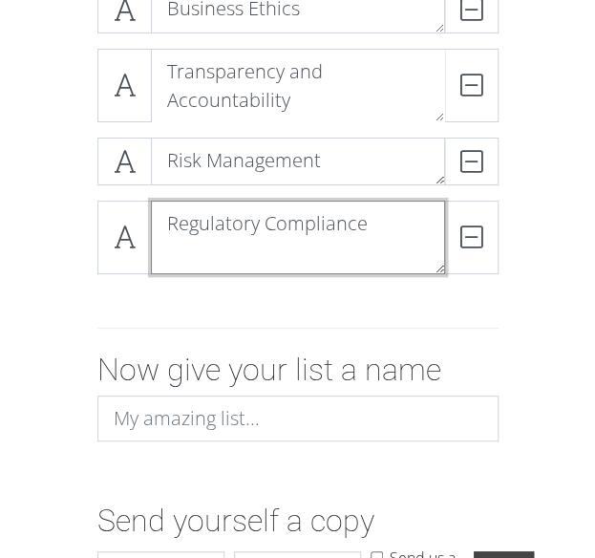
click at [308, 257] on textarea "Regulatory Compliance" at bounding box center [298, 238] width 294 height 74
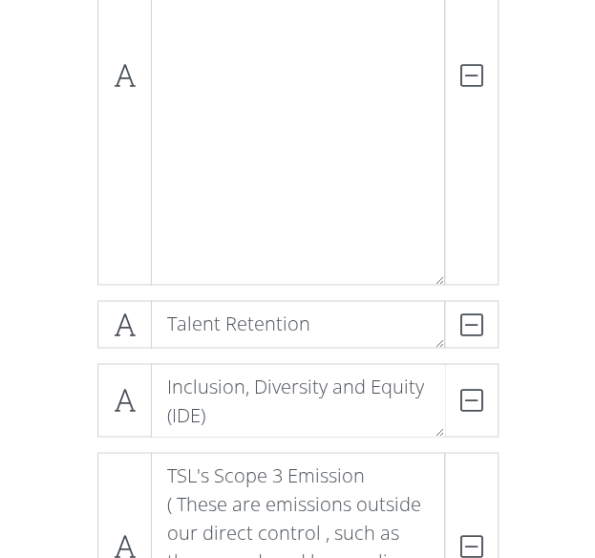
scroll to position [478, 0]
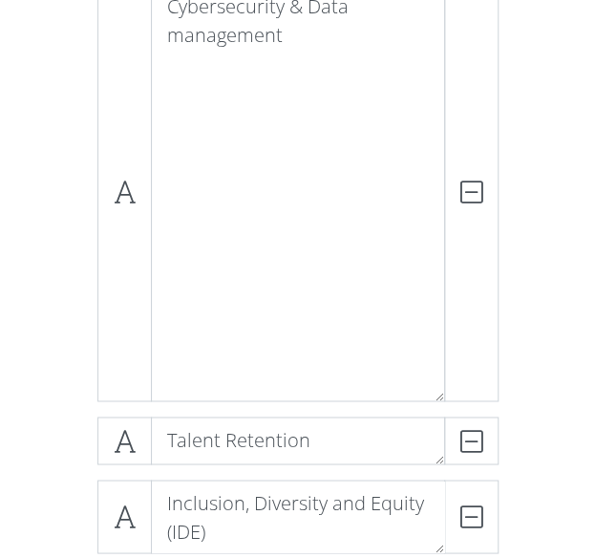
type textarea "Regulatory Compliance"
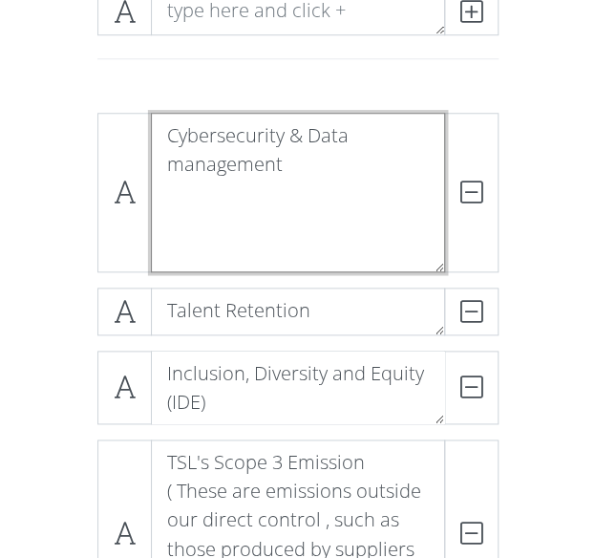
scroll to position [334, 0]
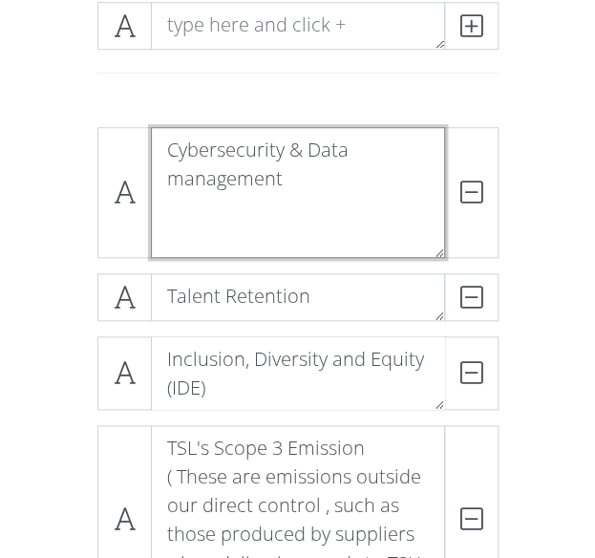
click at [170, 171] on textarea "Cybersecurity & Data management" at bounding box center [298, 192] width 294 height 131
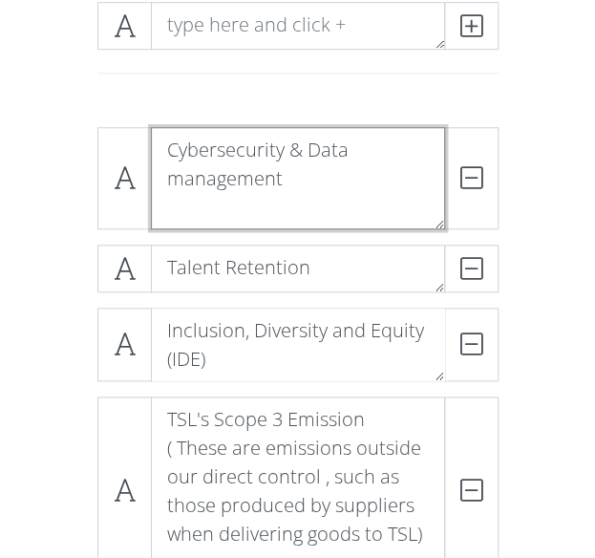
scroll to position [320, 0]
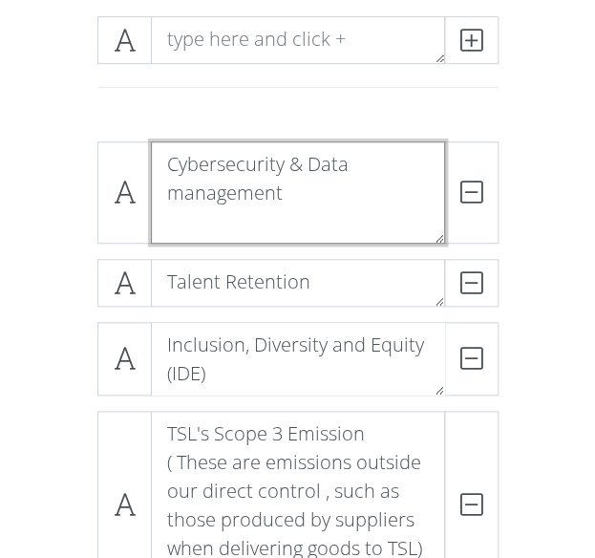
click at [184, 207] on textarea "Cybersecurity & Data management" at bounding box center [298, 192] width 294 height 102
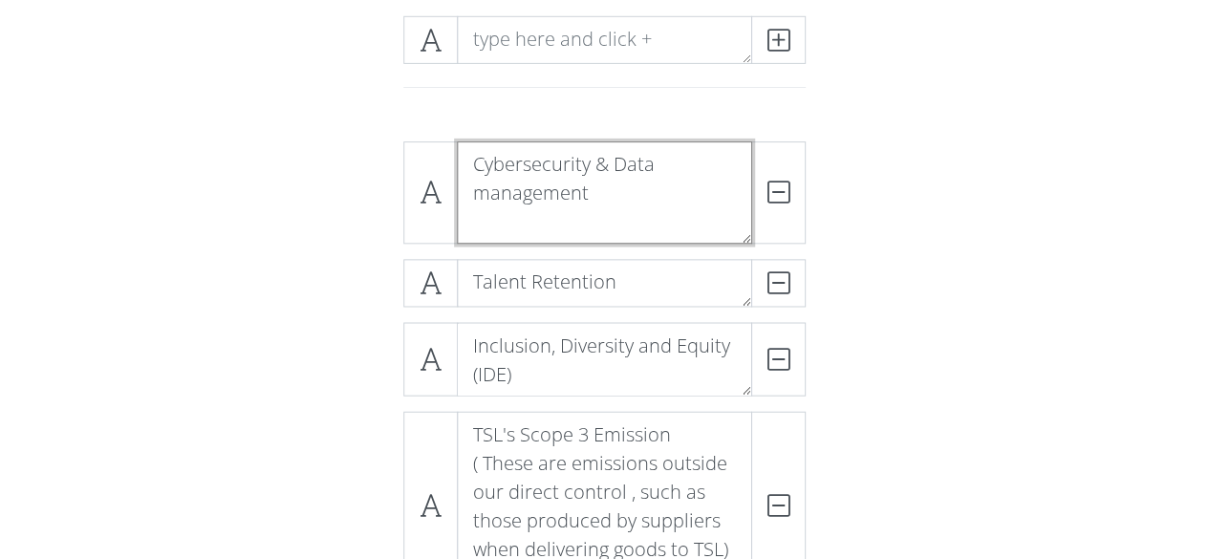
scroll to position [306, 0]
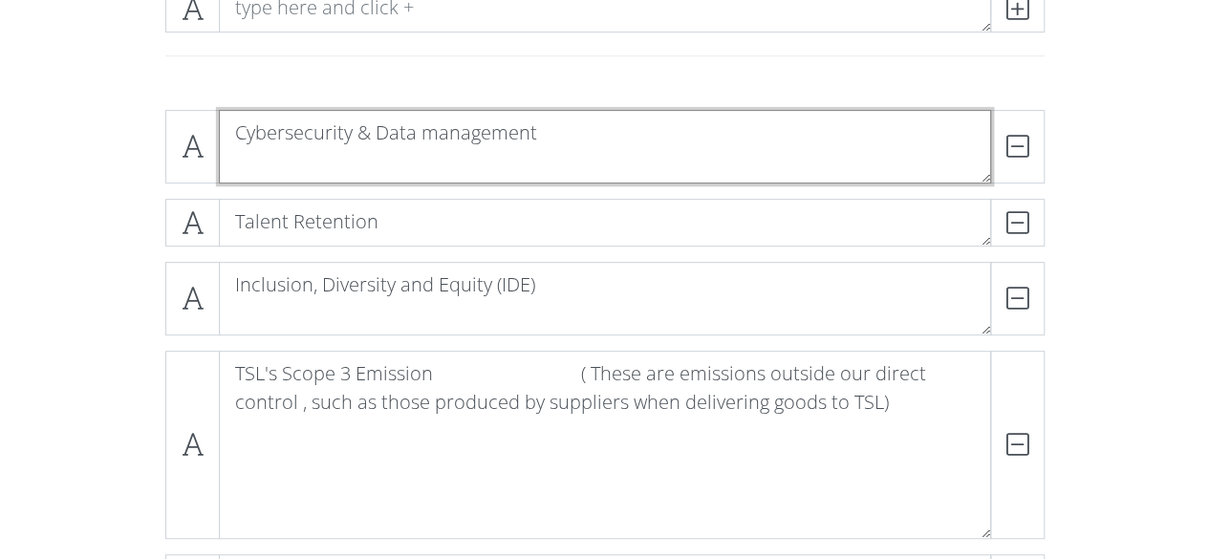
click at [470, 177] on textarea "Cybersecurity & Data management" at bounding box center [605, 147] width 772 height 74
click at [608, 140] on textarea "Cybersecurity & Data management" at bounding box center [605, 147] width 772 height 74
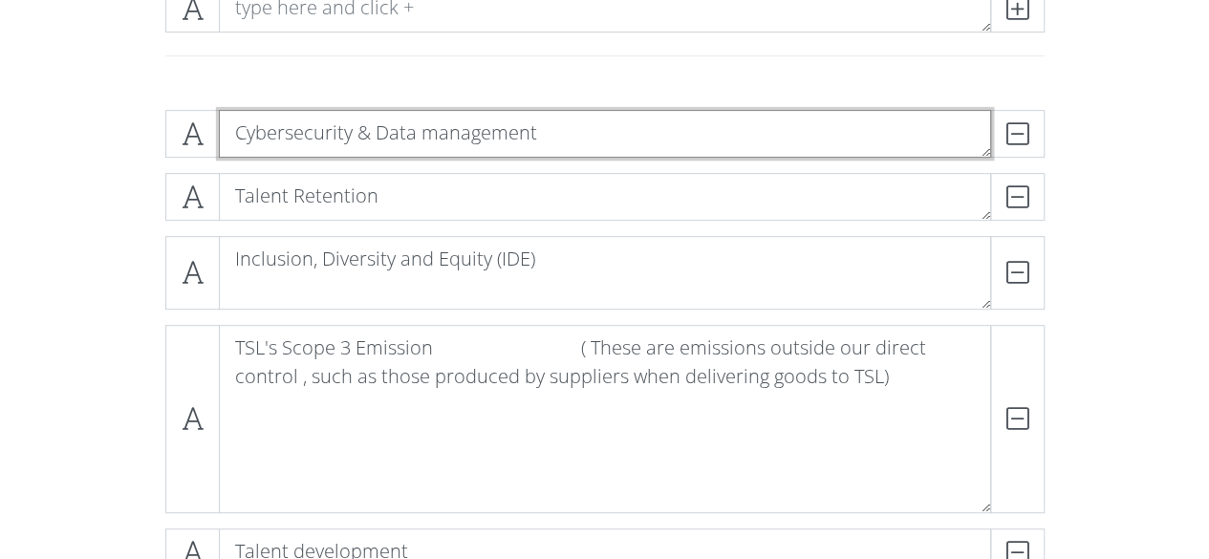
type textarea "Cybersecurity & Data management"
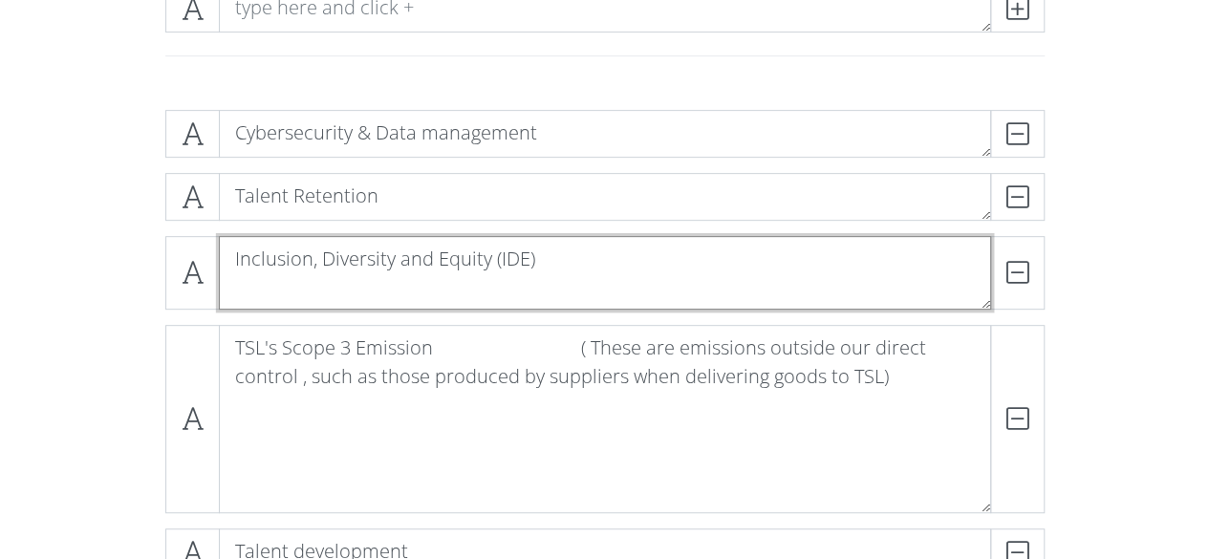
click at [571, 253] on textarea "Inclusion, Diversity and Equity (IDE)" at bounding box center [605, 273] width 772 height 74
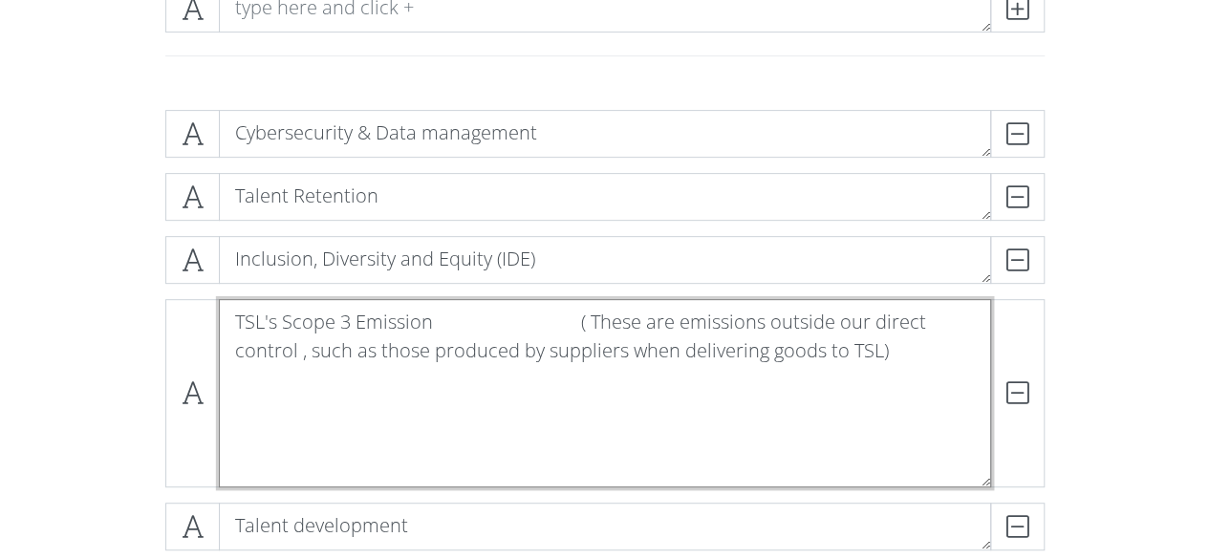
click at [585, 330] on textarea "TSL's Scope 3 Emission ( These are emissions outside our direct control , such …" at bounding box center [605, 393] width 772 height 188
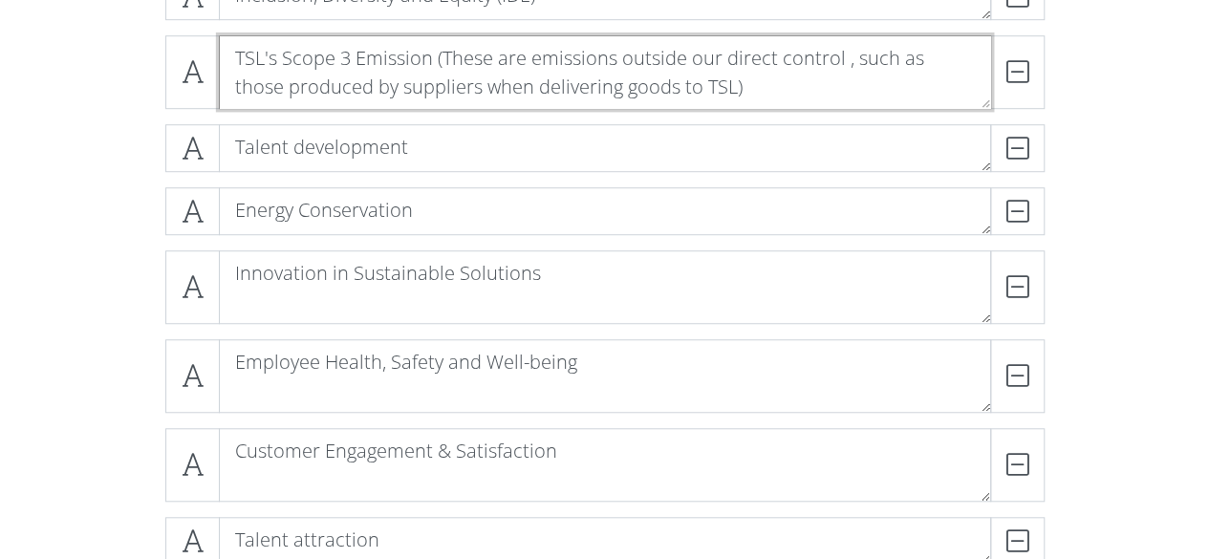
scroll to position [592, 0]
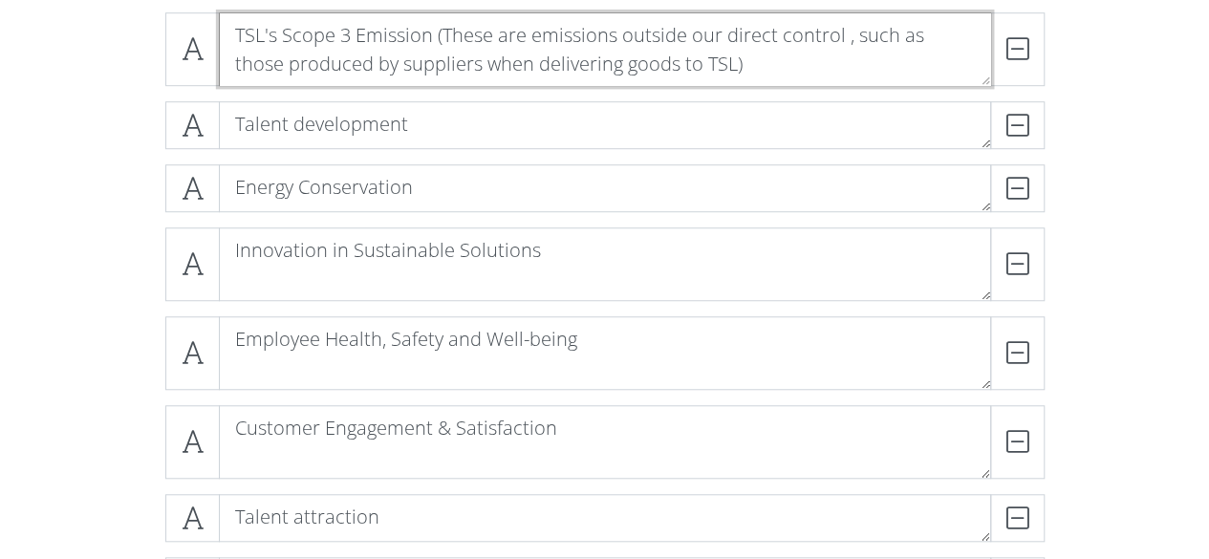
type textarea "TSL's Scope 3 Emission (These are emissions outside our direct control , such a…"
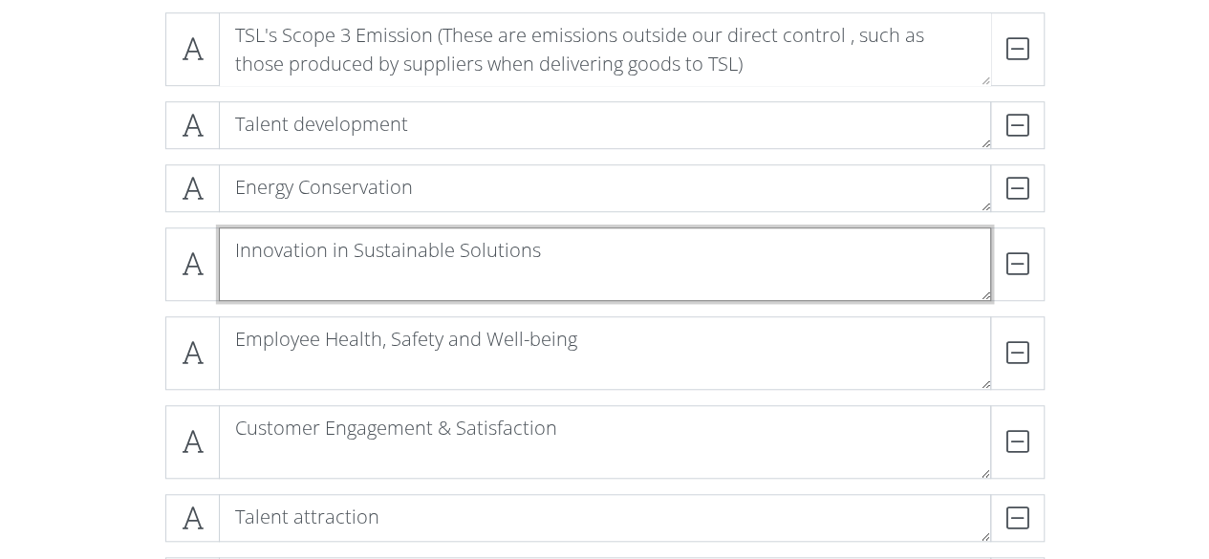
click at [606, 265] on textarea "Innovation in Sustainable Solutions" at bounding box center [605, 264] width 772 height 74
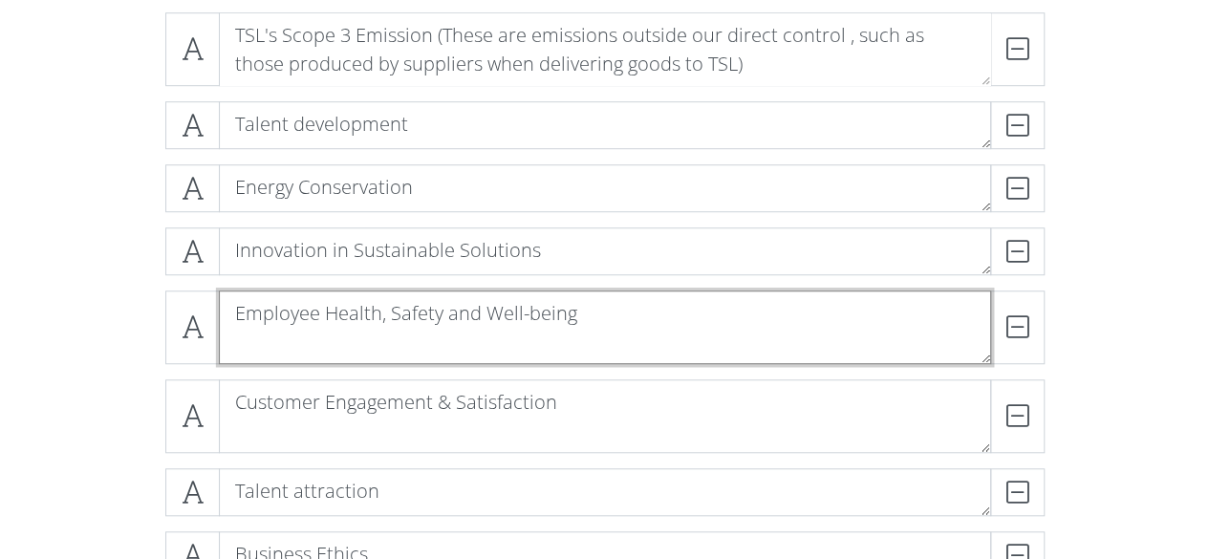
click at [609, 303] on textarea "Employee Health, Safety and Well-being" at bounding box center [605, 328] width 772 height 74
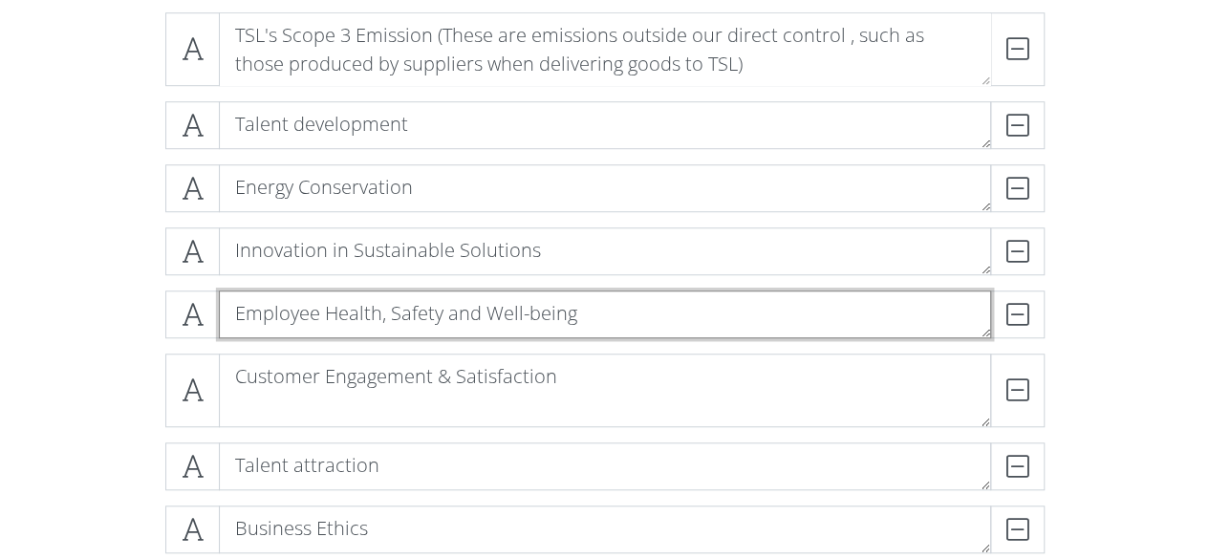
type textarea "Employee Health, Safety and Well-being"
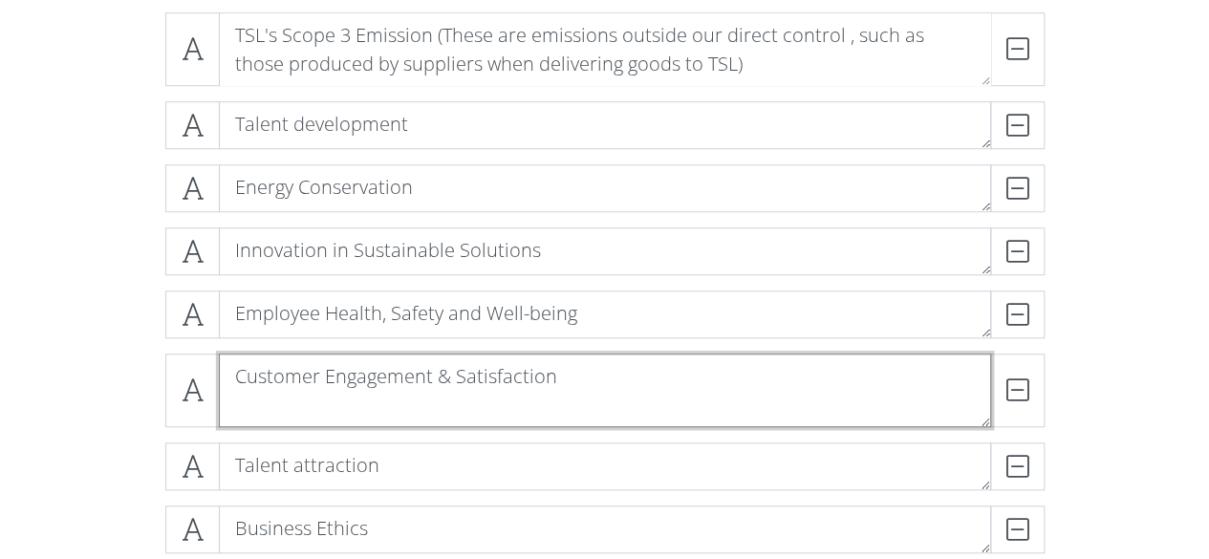
click at [608, 383] on textarea "Customer Engagement & Satisfaction" at bounding box center [605, 391] width 772 height 74
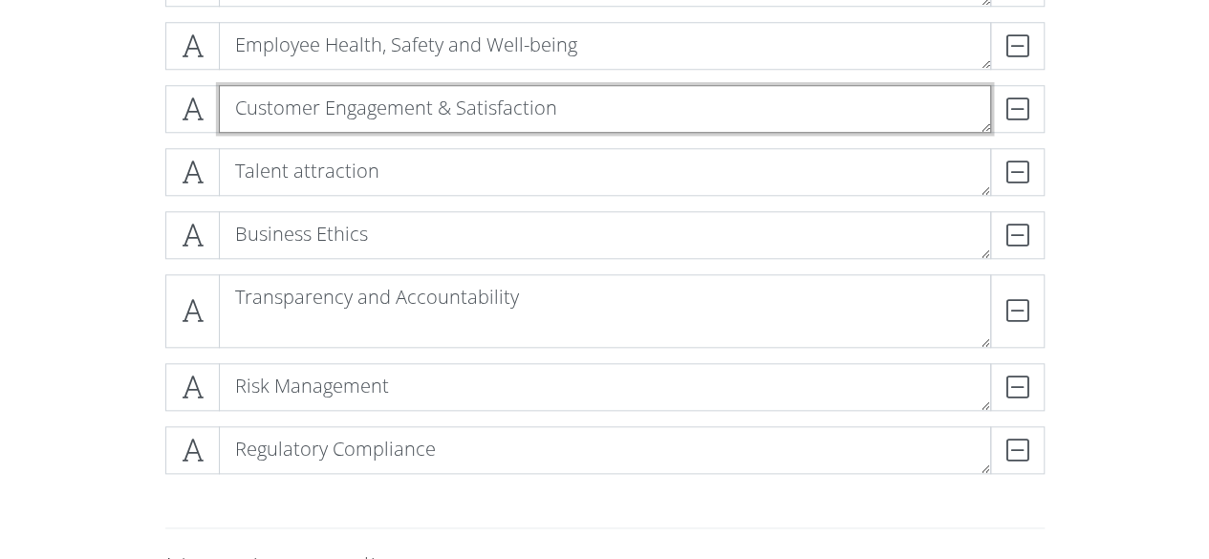
scroll to position [879, 0]
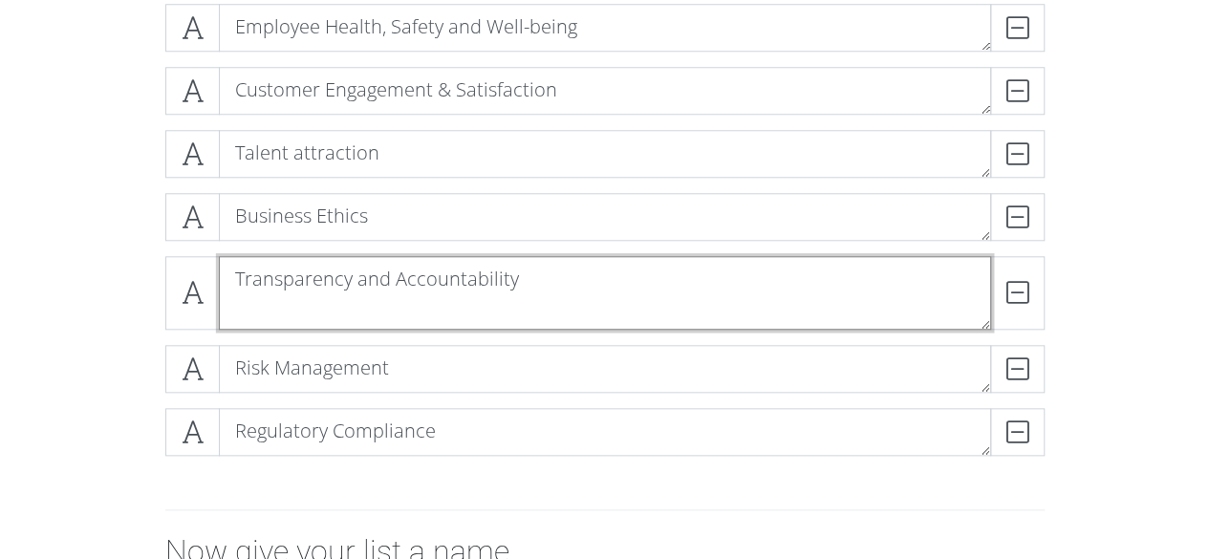
click at [602, 279] on textarea "Transparency and Accountability" at bounding box center [605, 293] width 772 height 74
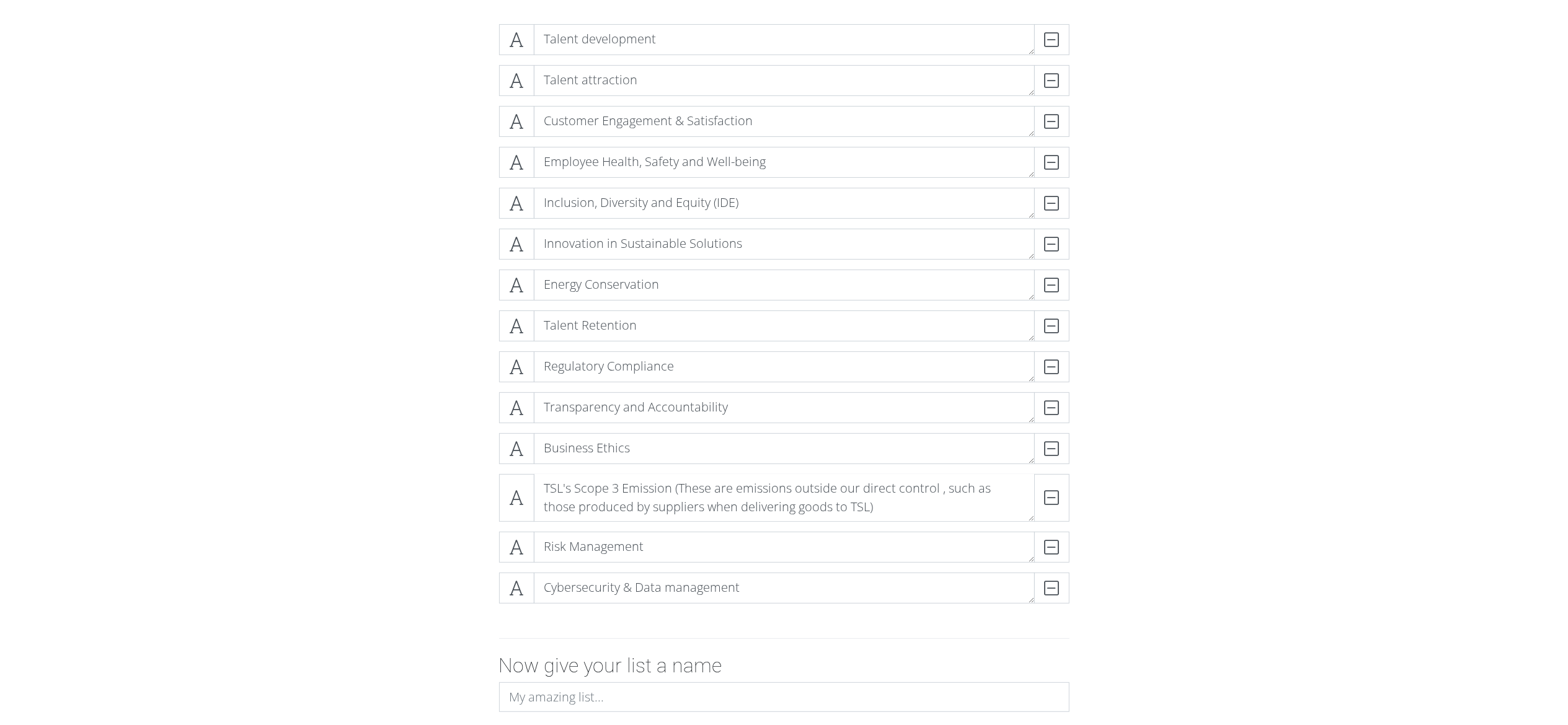
scroll to position [270, 0]
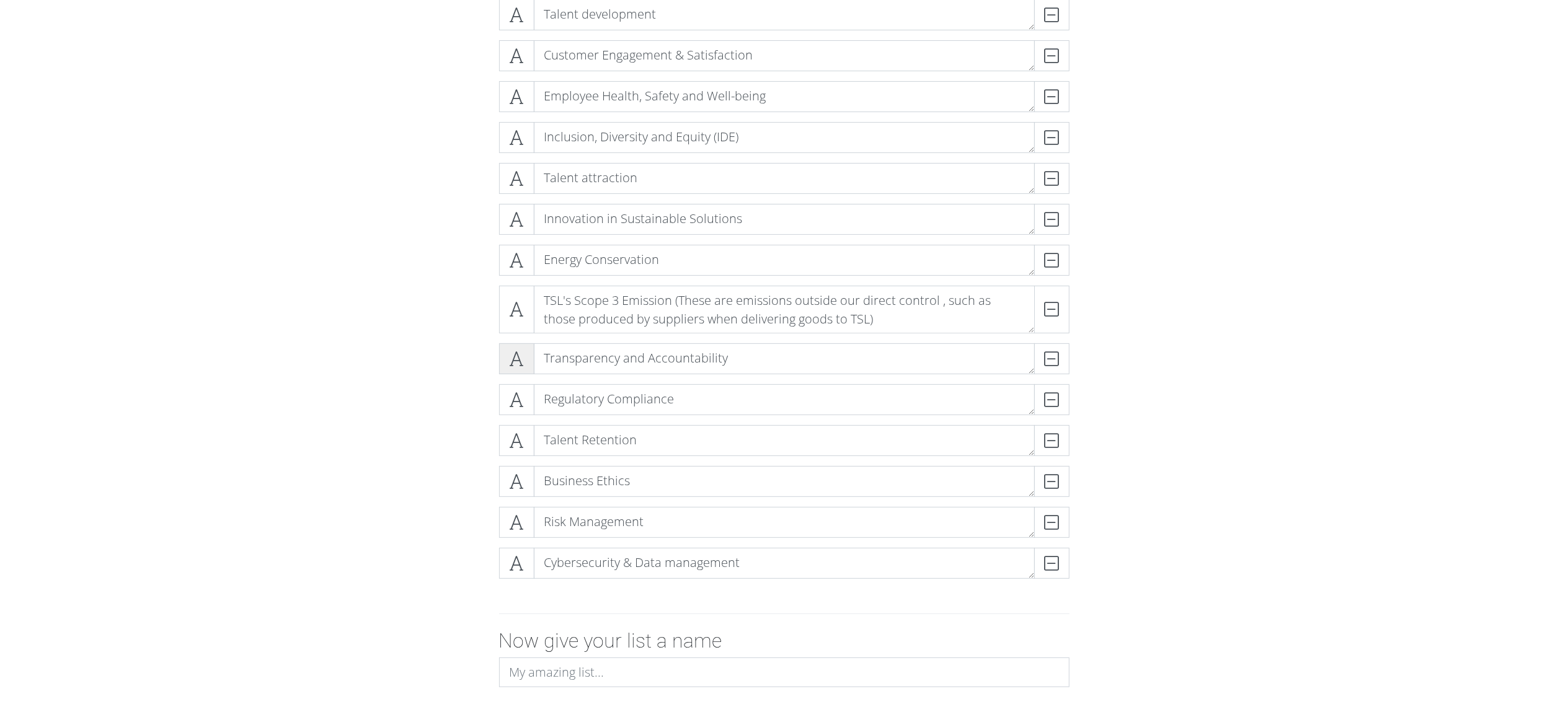
click at [520, 361] on icon at bounding box center [517, 359] width 14 height 12
click at [422, 362] on form "Talent development DELETE Customer Engagement & Satisfaction DELETE Employee He…" at bounding box center [784, 387] width 1568 height 795
click at [341, 362] on form "Talent development DELETE Customer Engagement & Satisfaction DELETE Employee He…" at bounding box center [784, 387] width 1568 height 795
click at [784, 351] on textarea "Transparency and Accountability" at bounding box center [784, 359] width 501 height 31
type textarea "Inclusion, Diversity and Equity (IDE)"
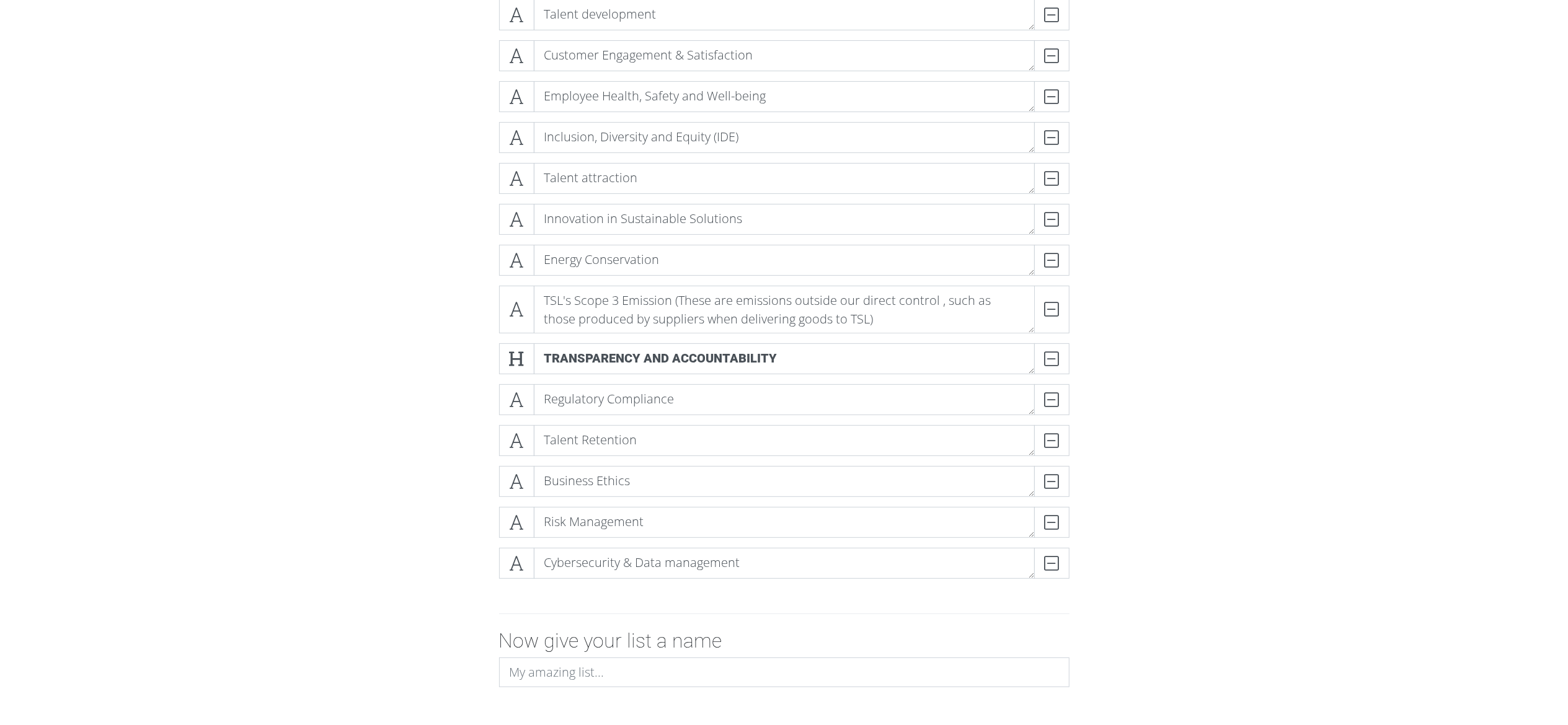
click at [244, 287] on form "Talent development DELETE Customer Engagement & Satisfaction DELETE Employee He…" at bounding box center [784, 387] width 1568 height 795
click at [514, 322] on span at bounding box center [516, 310] width 35 height 48
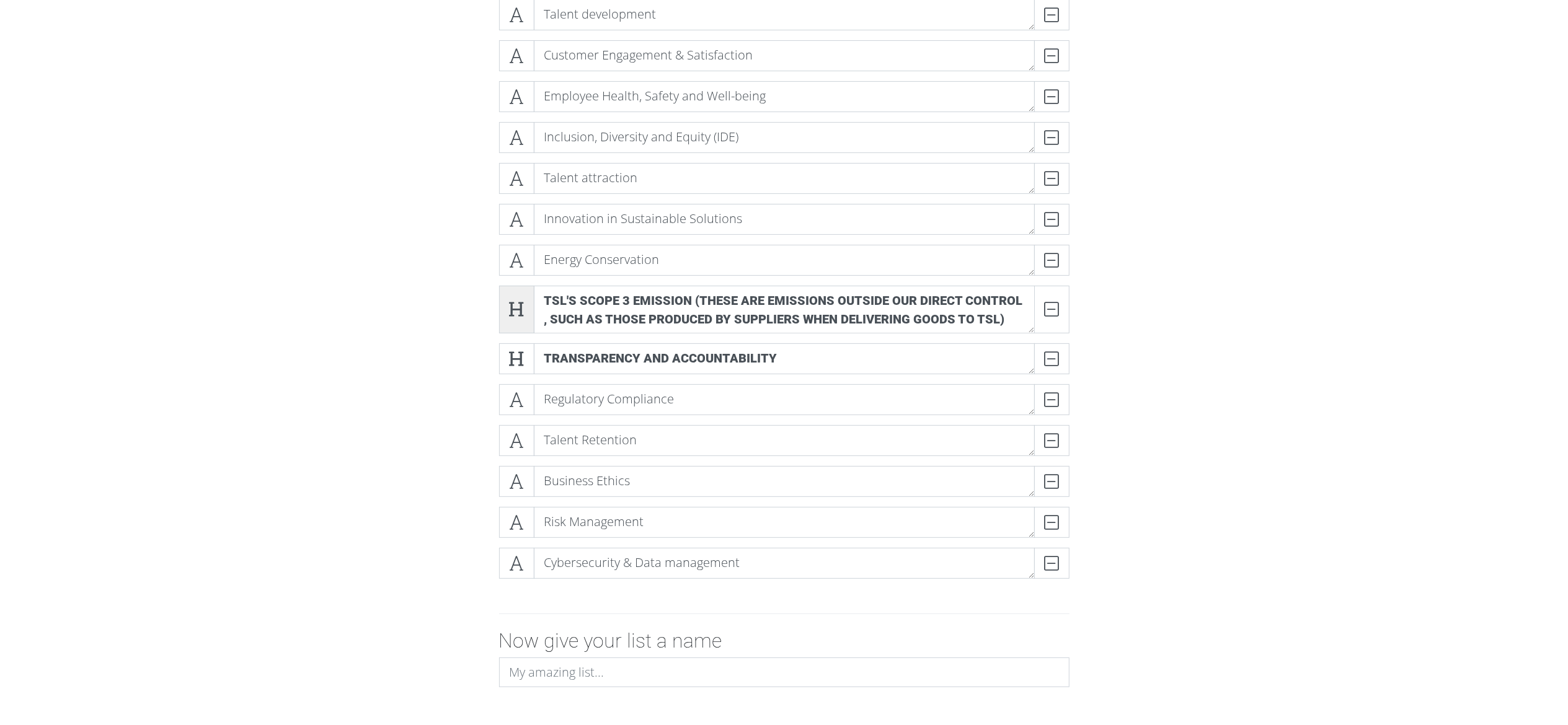
click at [514, 322] on span at bounding box center [516, 310] width 35 height 48
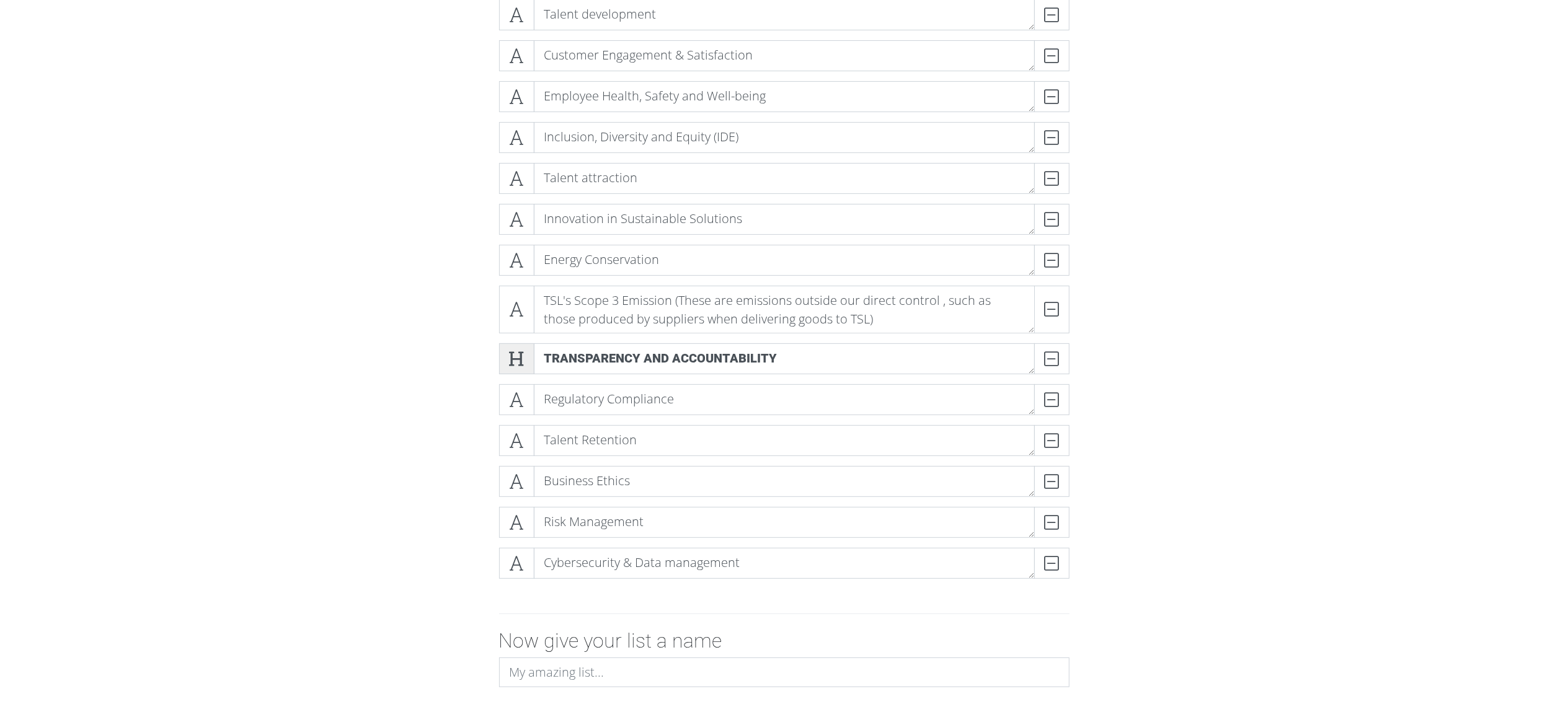
click at [520, 362] on icon at bounding box center [517, 359] width 14 height 12
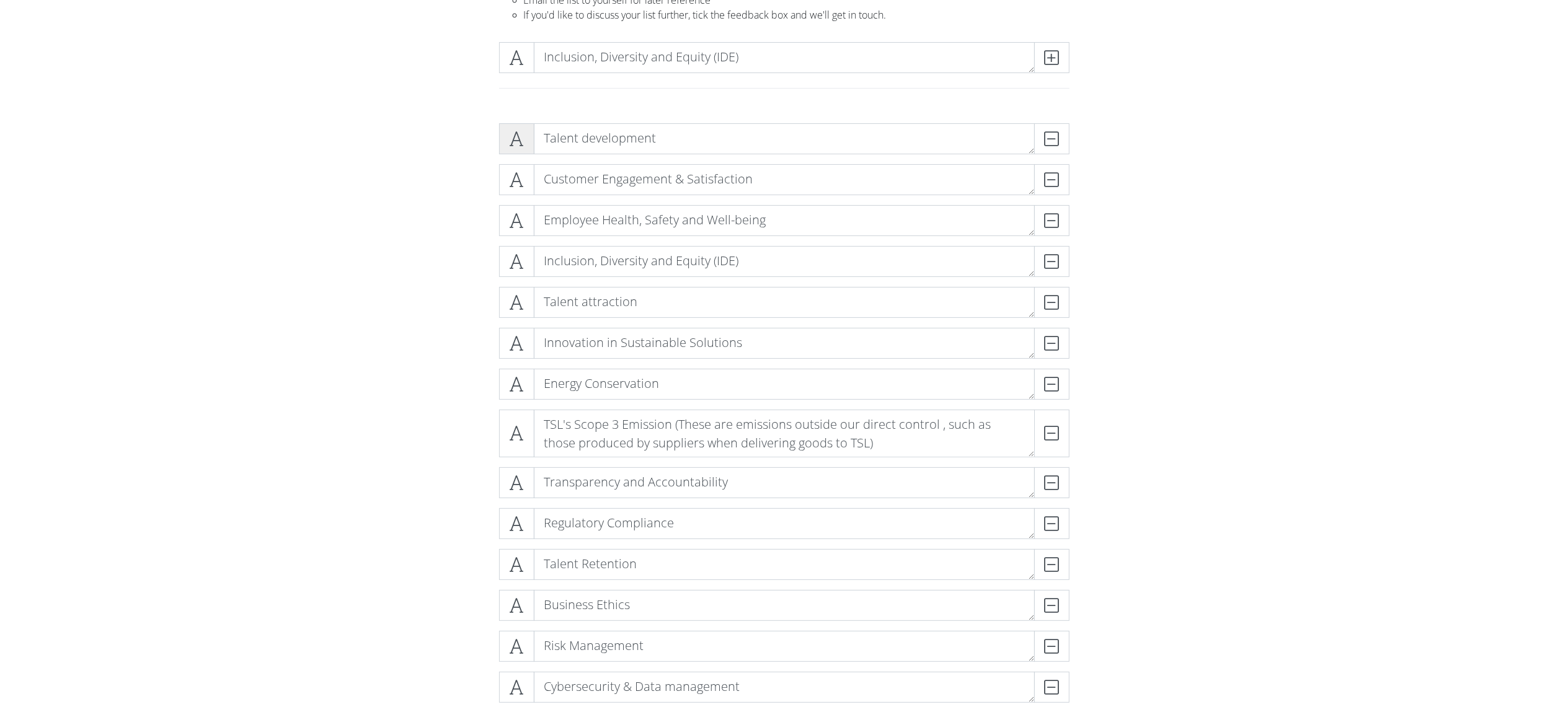
click at [519, 135] on icon at bounding box center [517, 139] width 14 height 12
click at [514, 182] on icon at bounding box center [517, 180] width 14 height 12
click at [524, 228] on span at bounding box center [516, 220] width 35 height 31
click at [524, 260] on span at bounding box center [516, 261] width 35 height 31
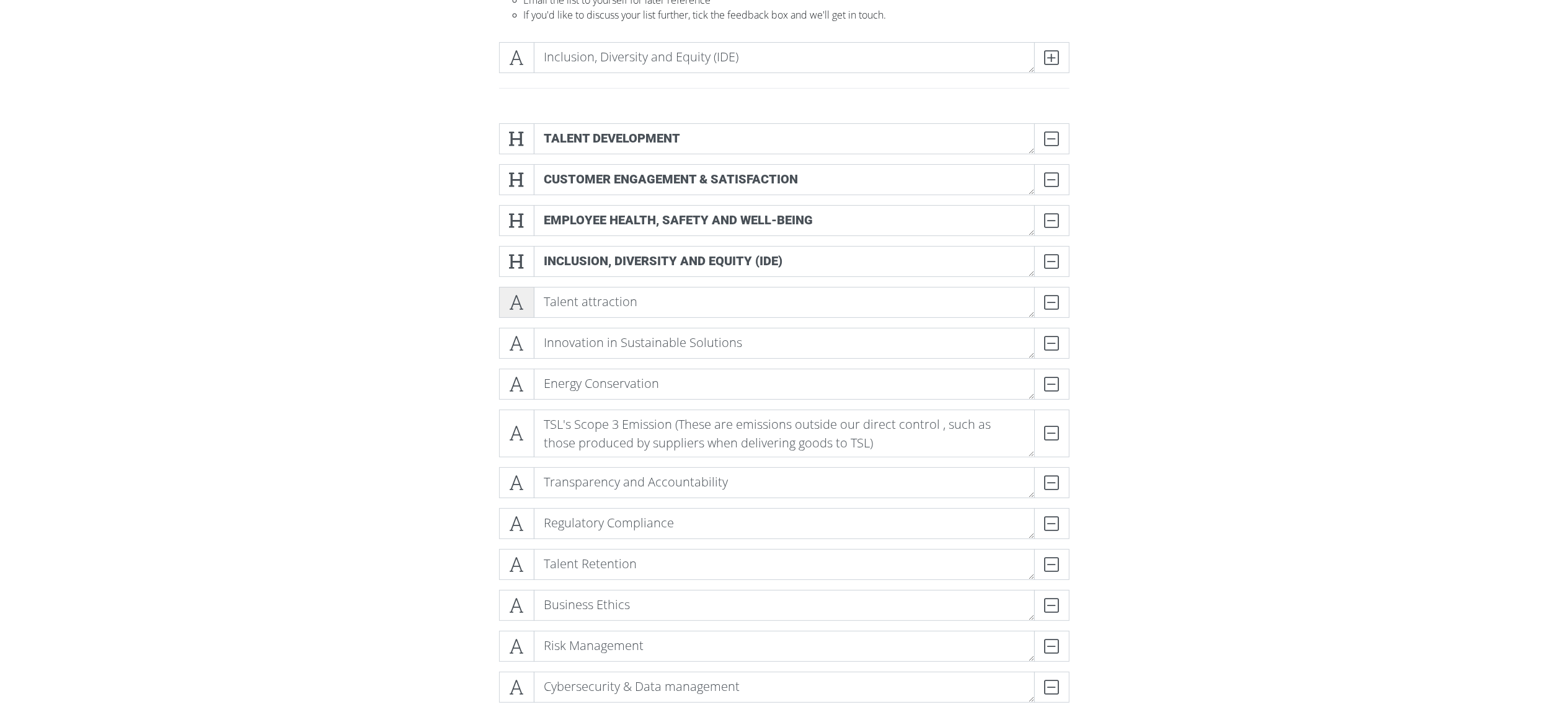
click at [503, 305] on span at bounding box center [516, 302] width 35 height 31
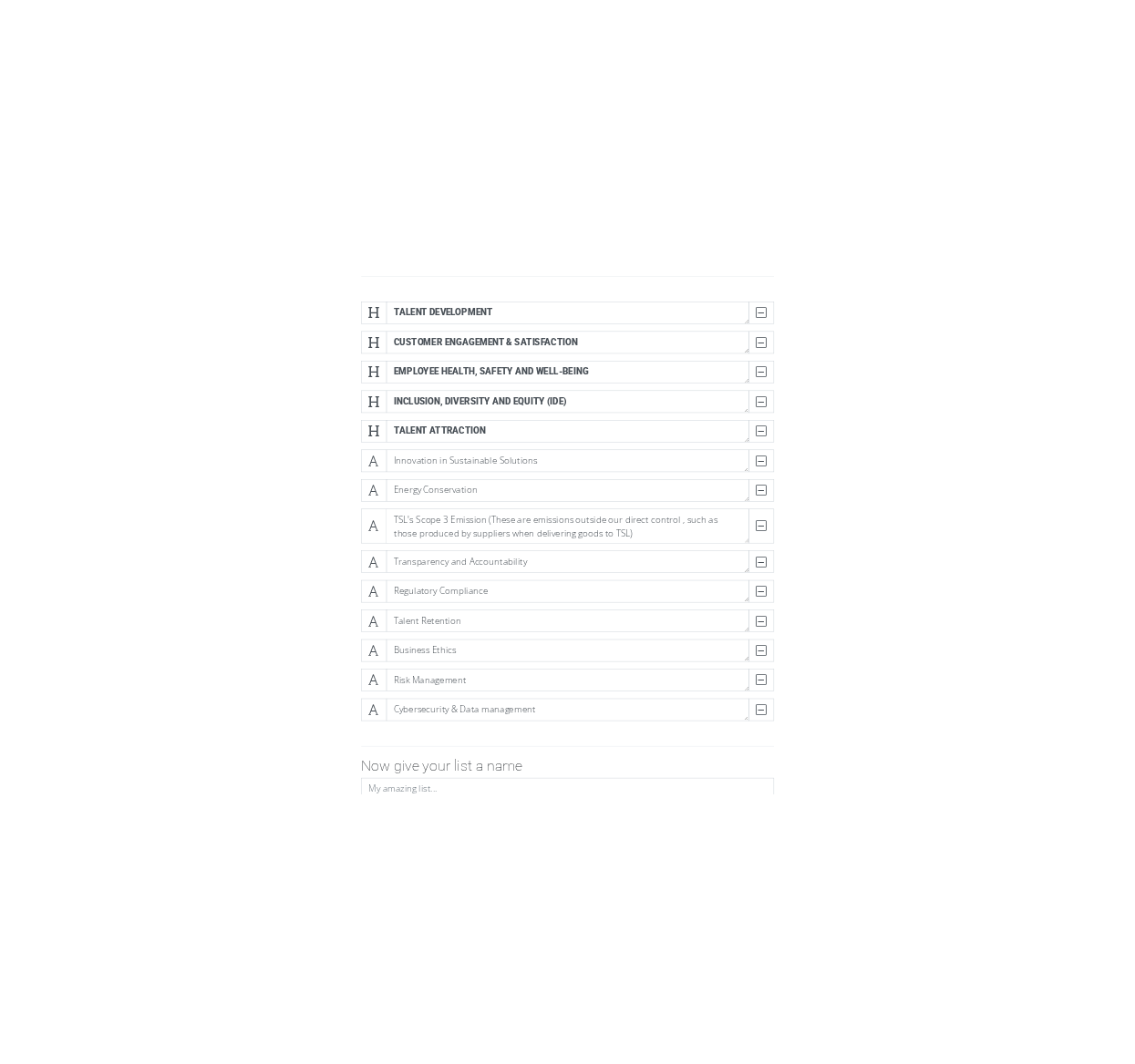
scroll to position [318, 0]
